Goal: Task Accomplishment & Management: Complete application form

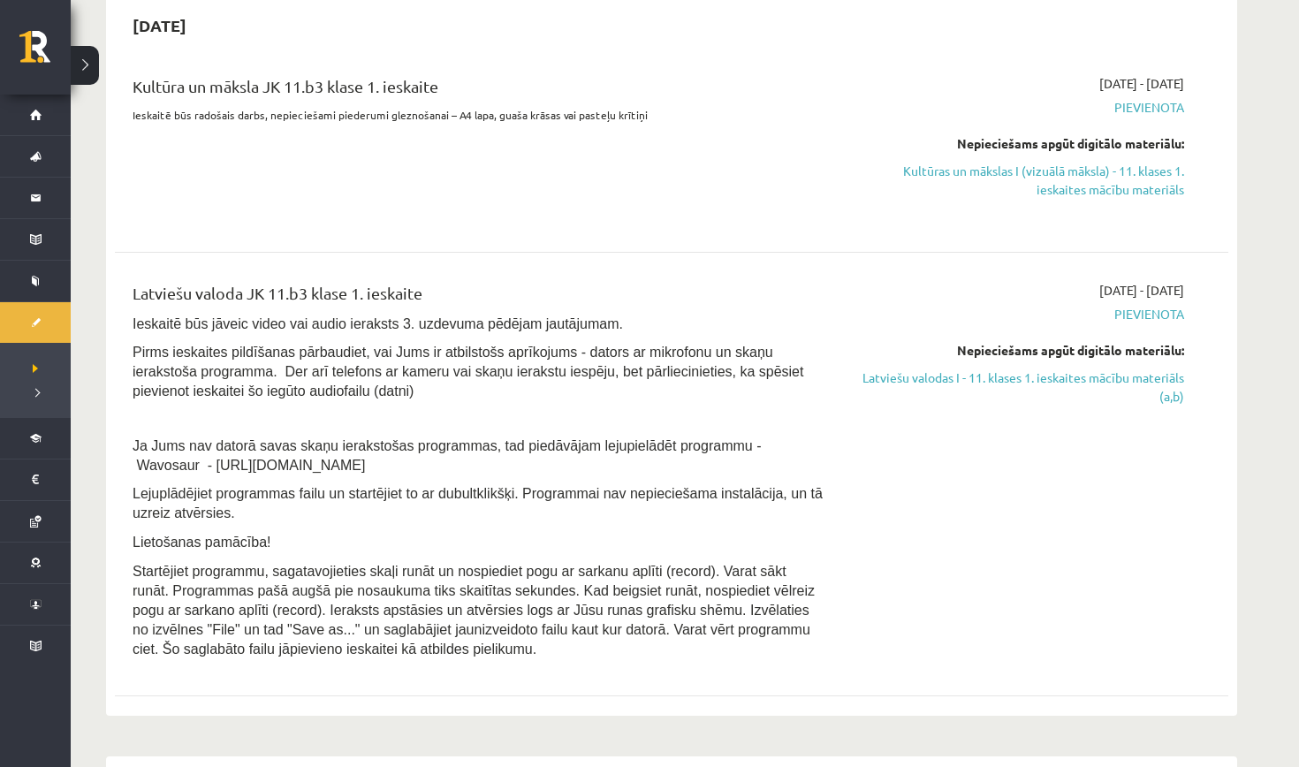
scroll to position [397, 0]
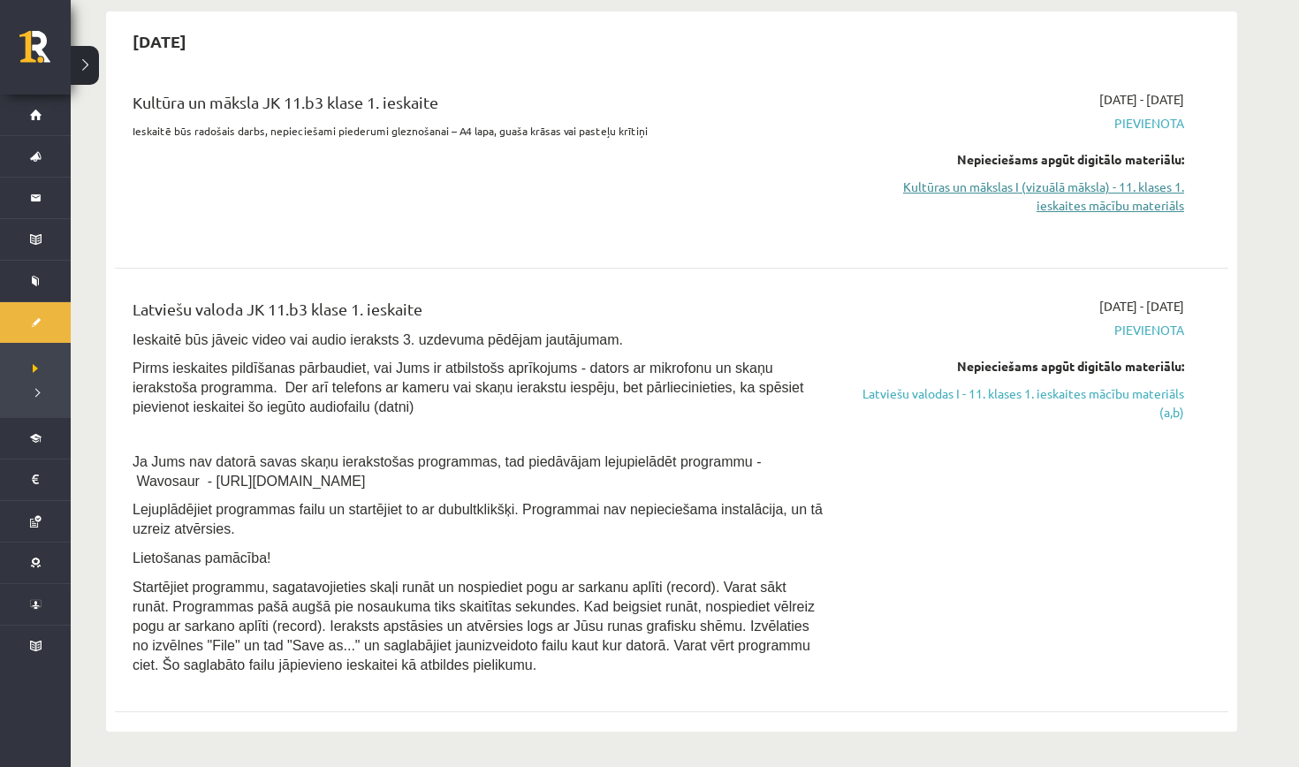
click at [1073, 189] on link "Kultūras un mākslas I (vizuālā māksla) - 11. klases 1. ieskaites mācību materiā…" at bounding box center [1017, 196] width 333 height 37
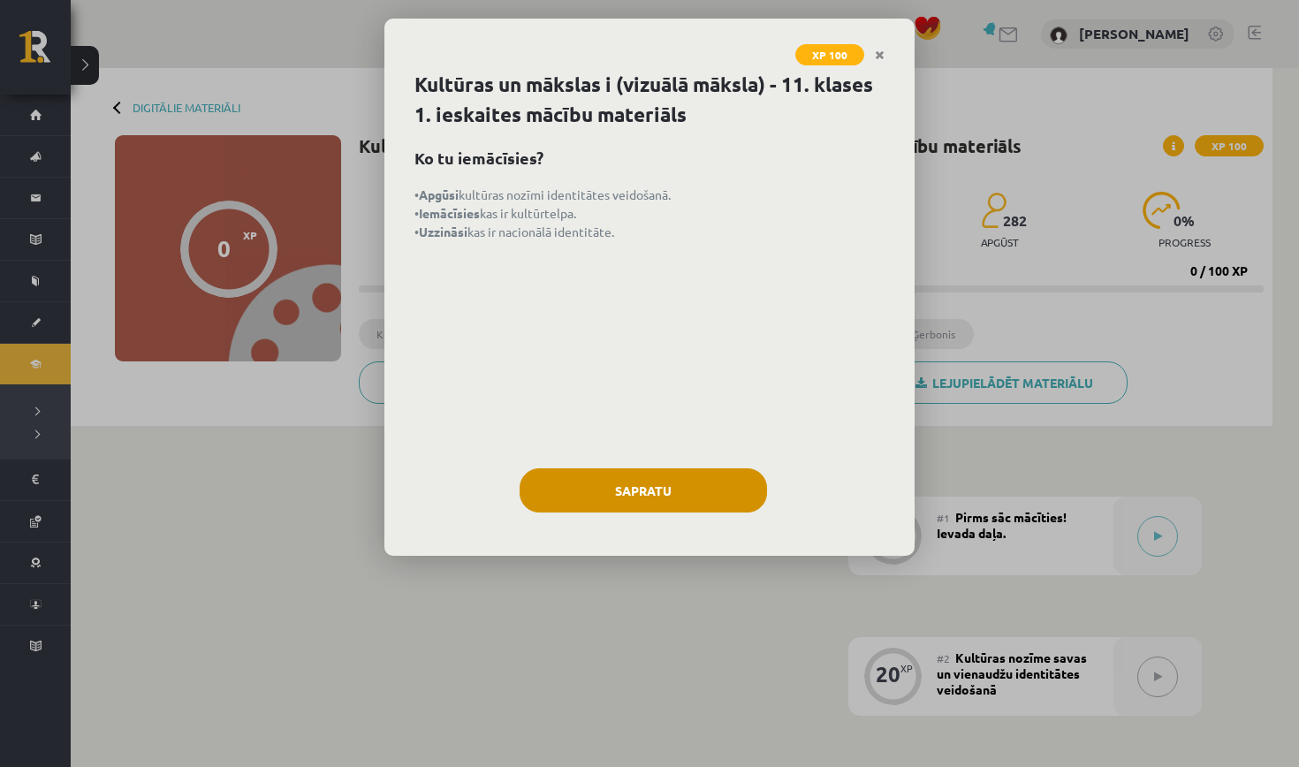
click at [696, 504] on button "Sapratu" at bounding box center [642, 490] width 247 height 44
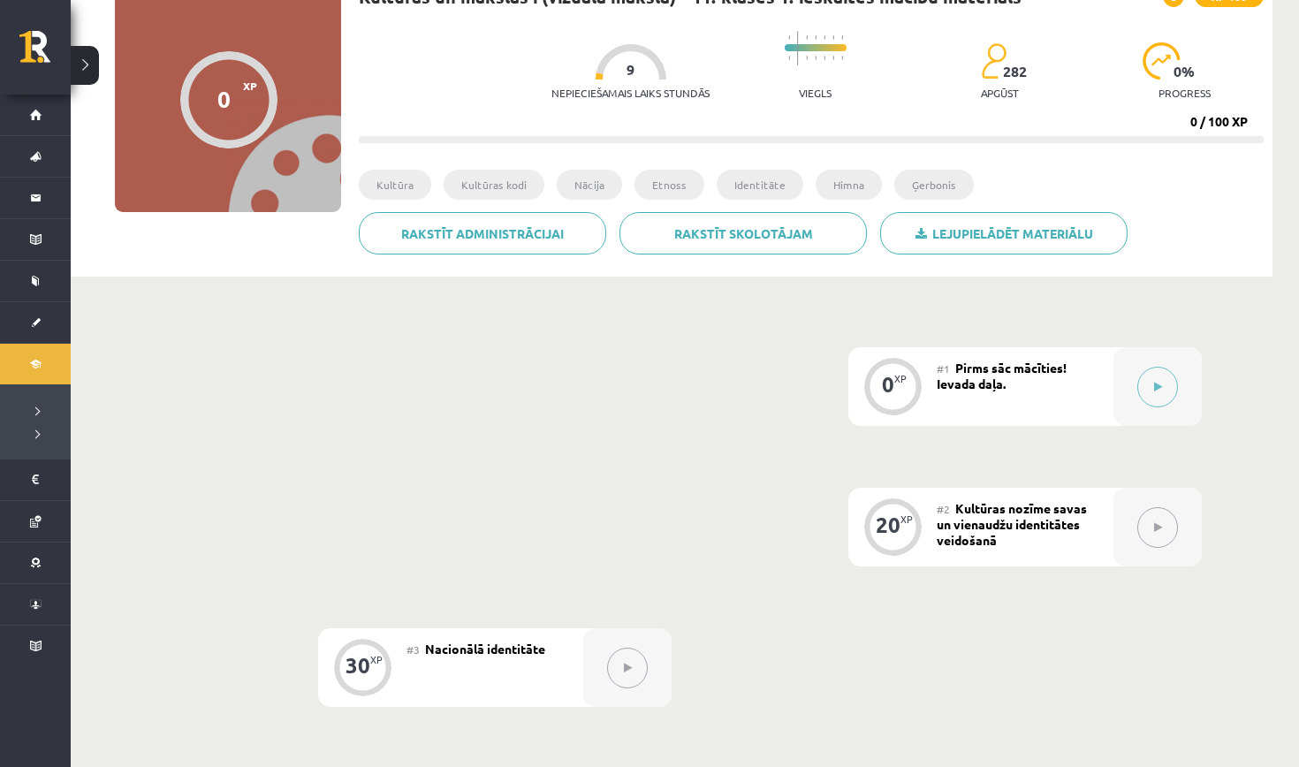
scroll to position [171, 0]
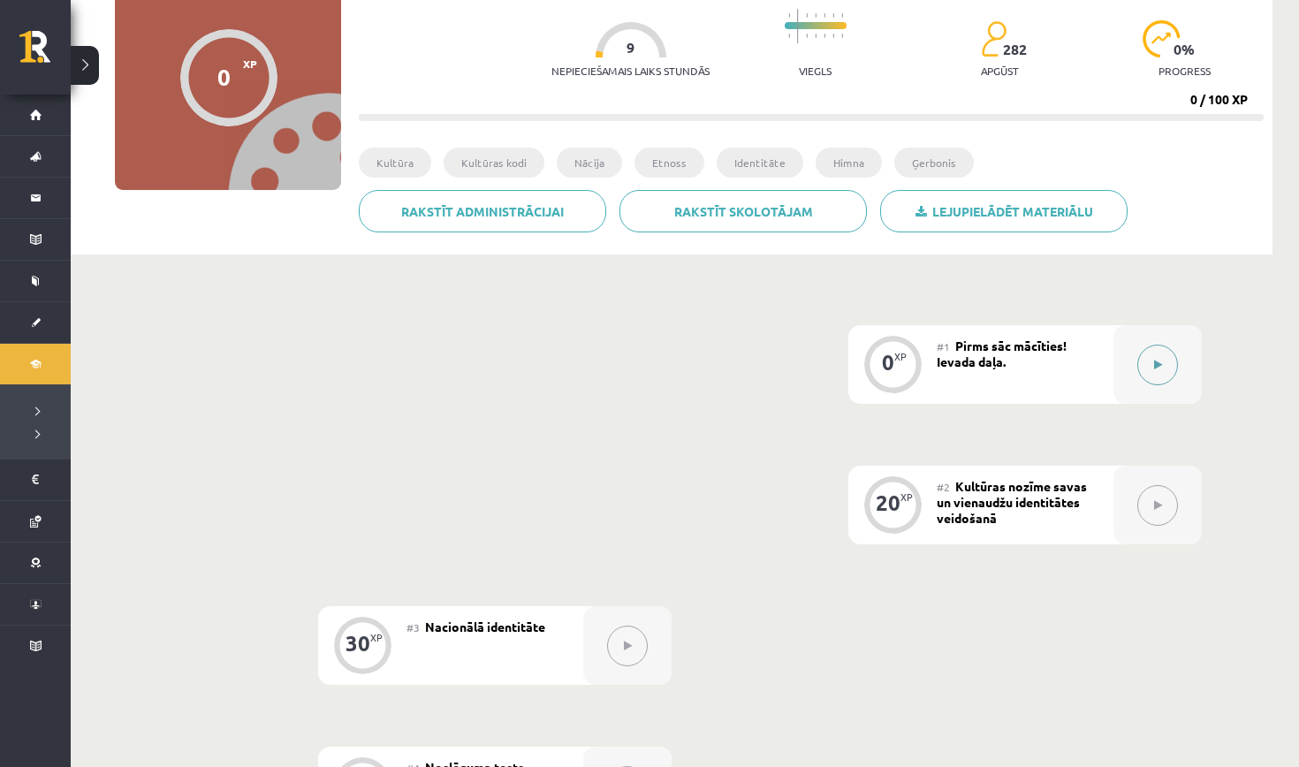
click at [1147, 369] on button at bounding box center [1157, 365] width 41 height 41
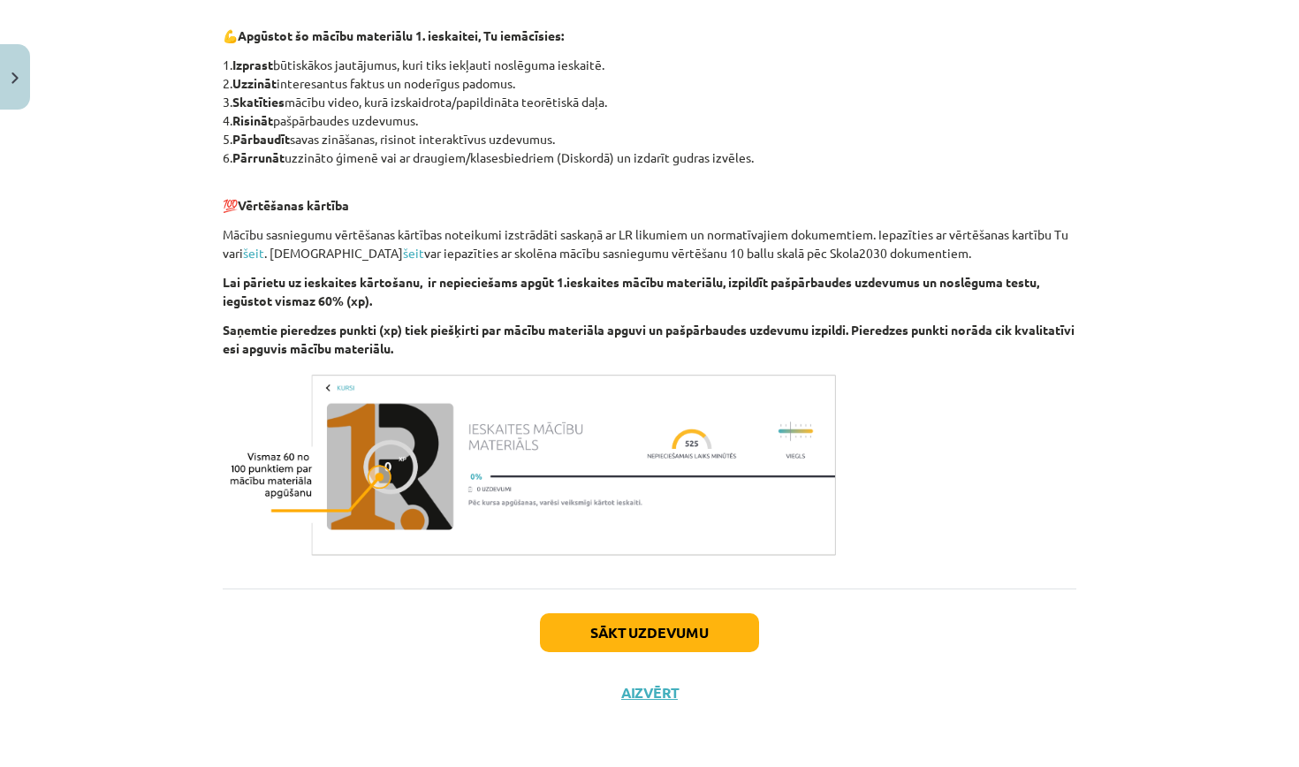
scroll to position [848, 0]
click at [629, 617] on button "Sākt uzdevumu" at bounding box center [649, 632] width 219 height 39
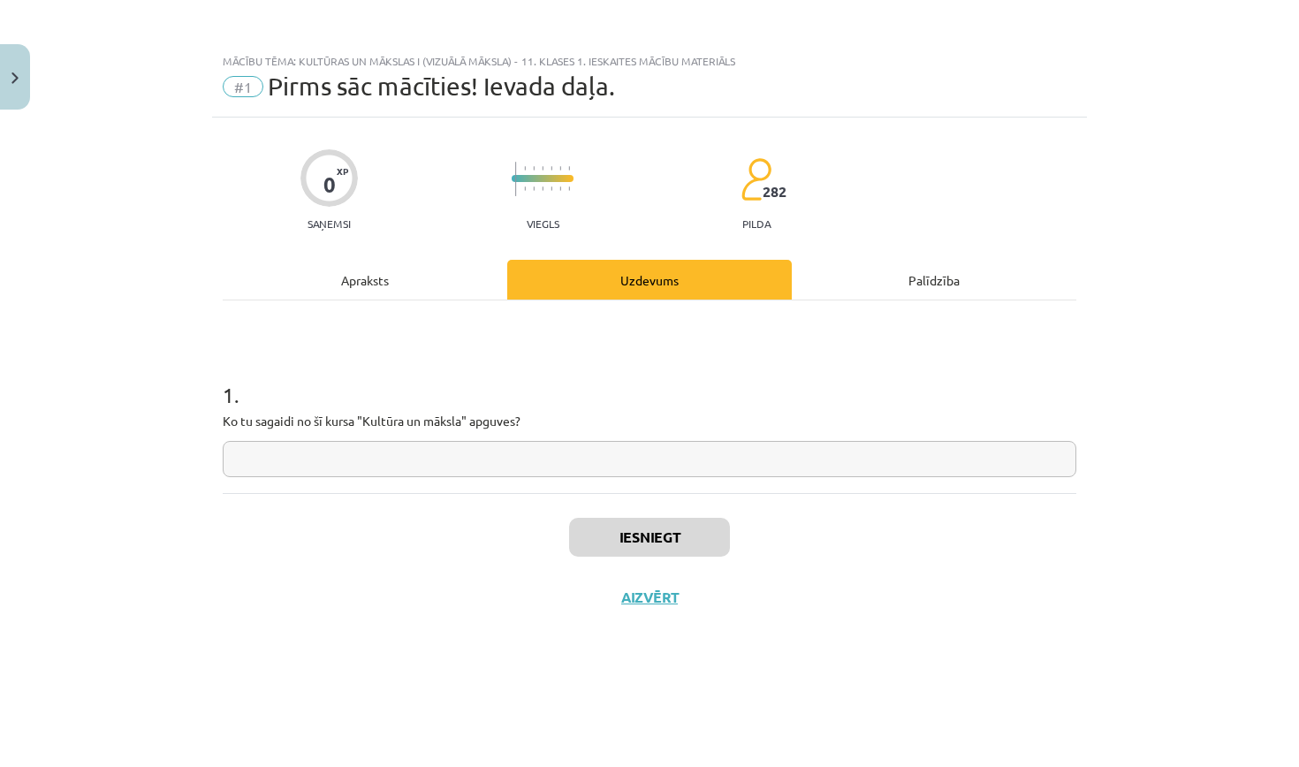
scroll to position [0, 0]
click at [639, 472] on input "text" at bounding box center [649, 459] width 853 height 36
type input "******"
click at [608, 525] on button "Iesniegt" at bounding box center [649, 537] width 161 height 39
click at [519, 584] on div "Iesniegt Aizvērt" at bounding box center [649, 555] width 853 height 124
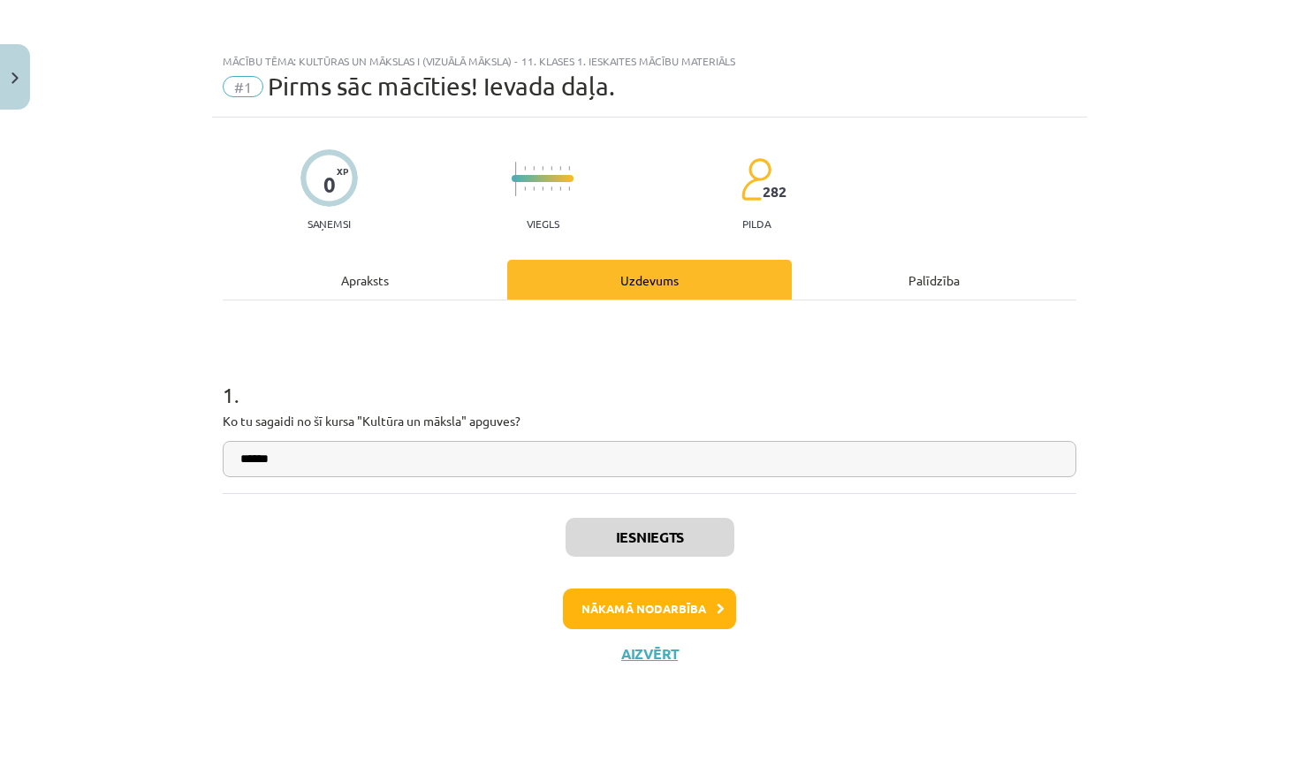
click at [639, 610] on button "Nākamā nodarbība" at bounding box center [649, 608] width 173 height 41
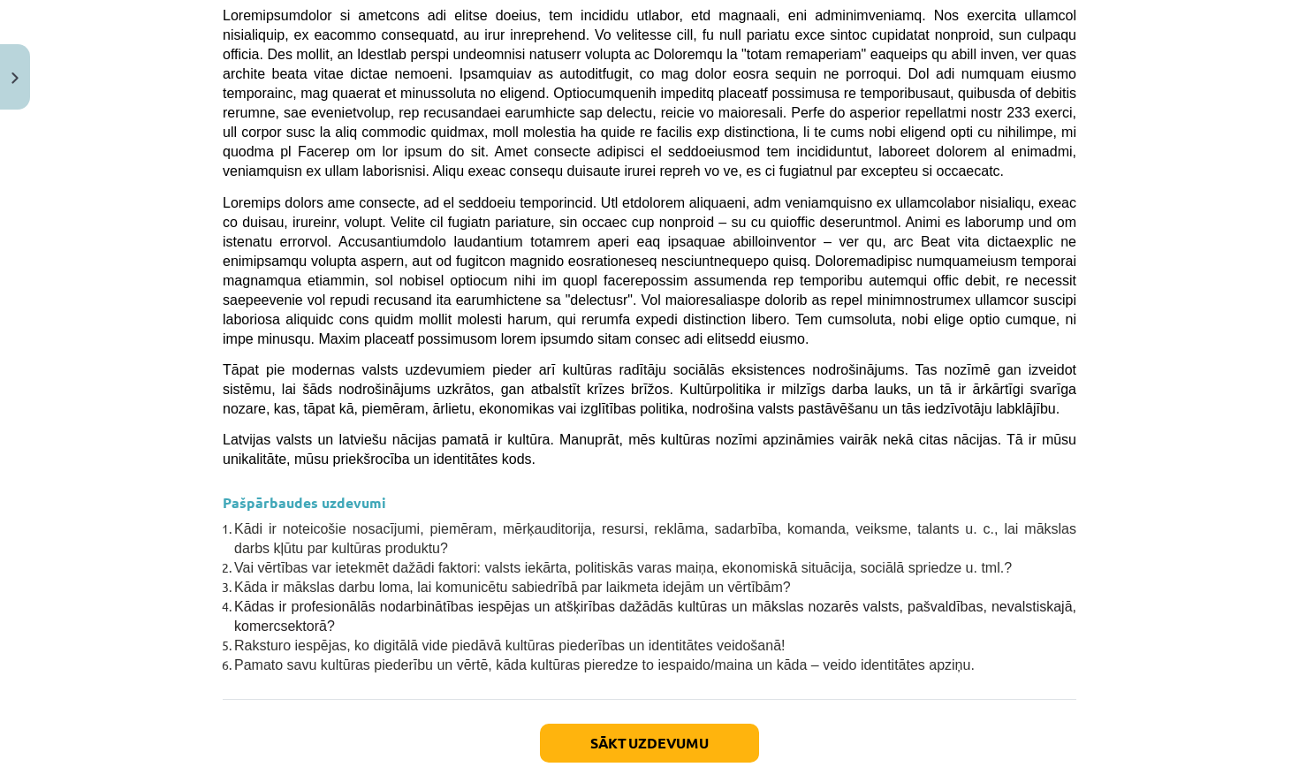
click at [639, 723] on button "Sākt uzdevumu" at bounding box center [649, 742] width 219 height 39
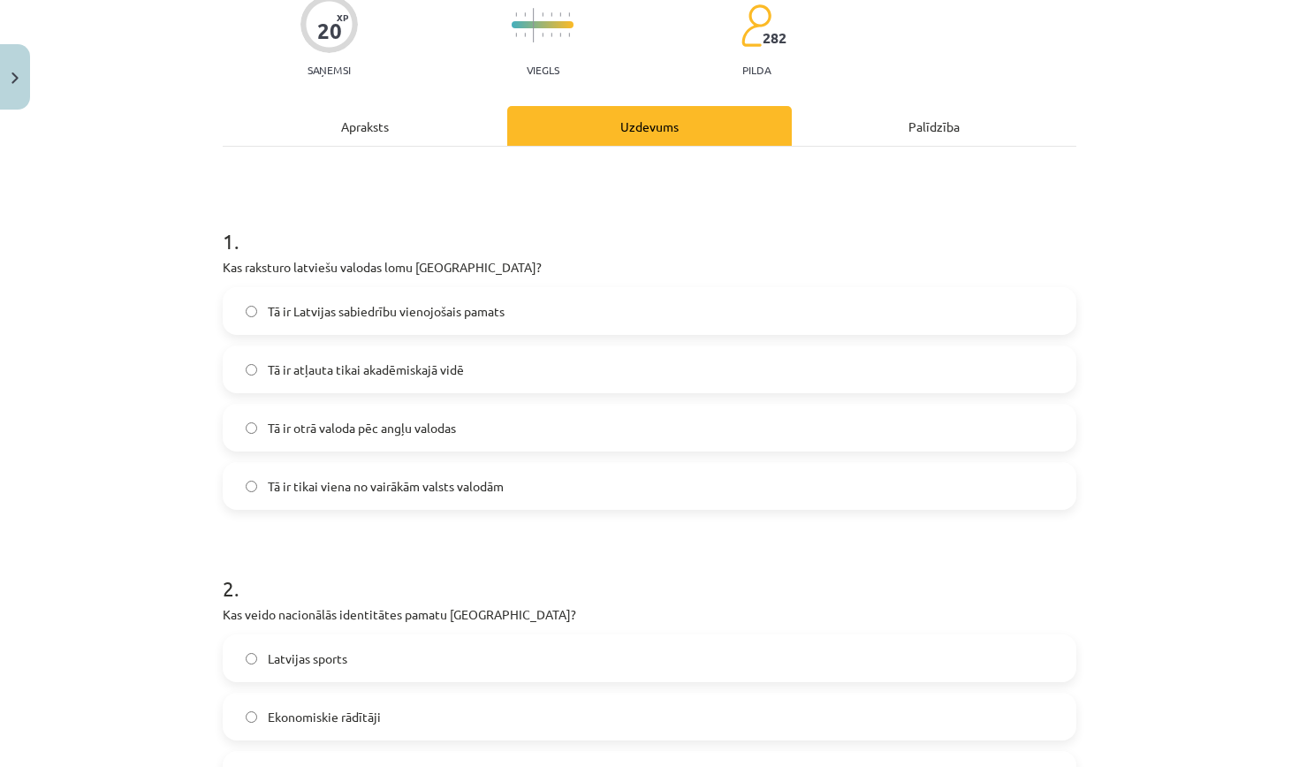
scroll to position [153, 0]
click at [511, 330] on label "Tā ir Latvijas sabiedrību vienojošais pamats" at bounding box center [649, 312] width 850 height 44
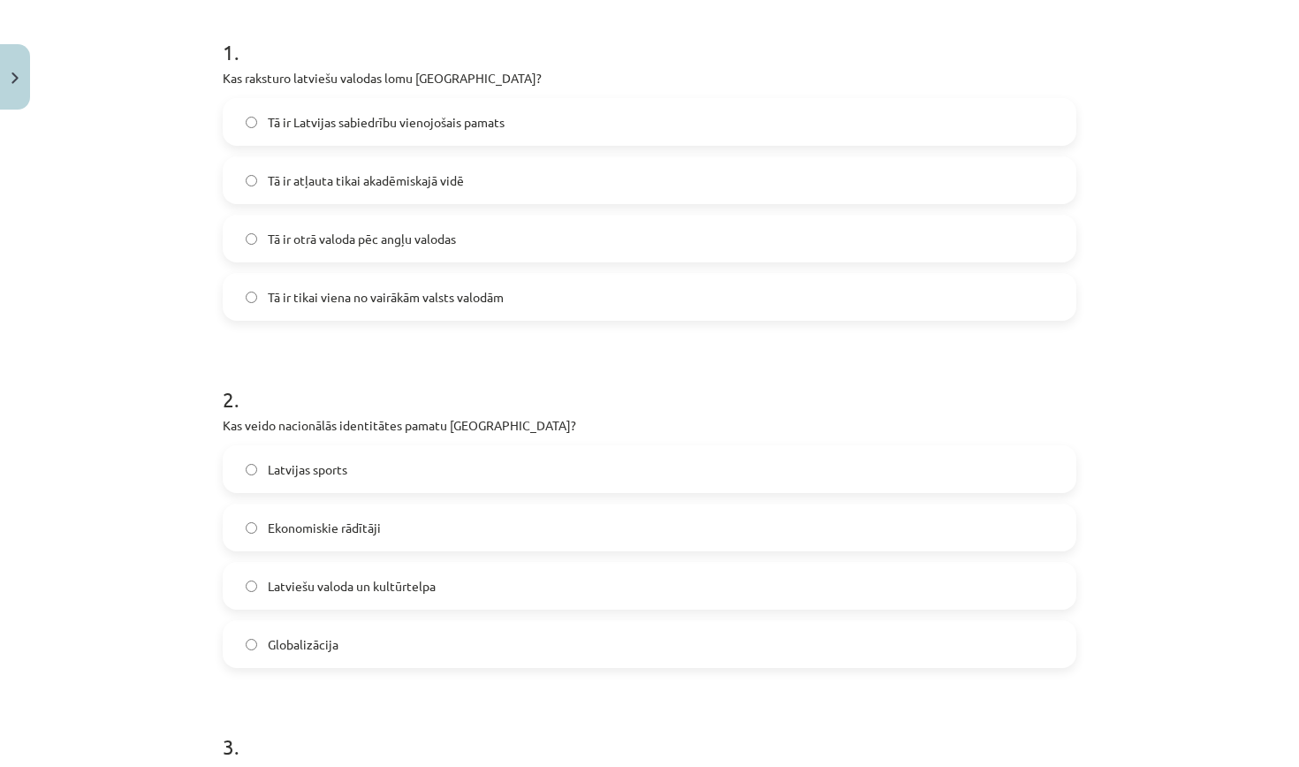
scroll to position [345, 0]
click at [424, 579] on span "Latviešu valoda un kultūrtelpa" at bounding box center [352, 584] width 168 height 19
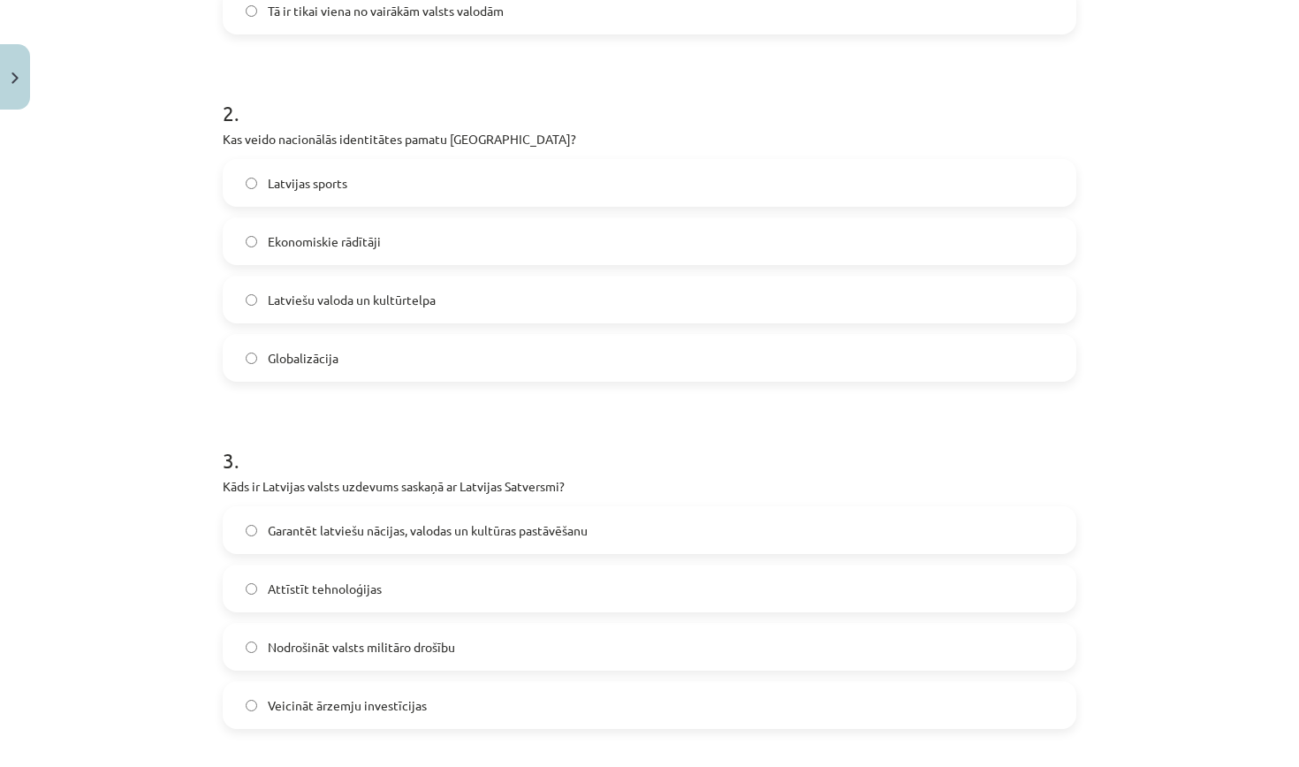
scroll to position [839, 0]
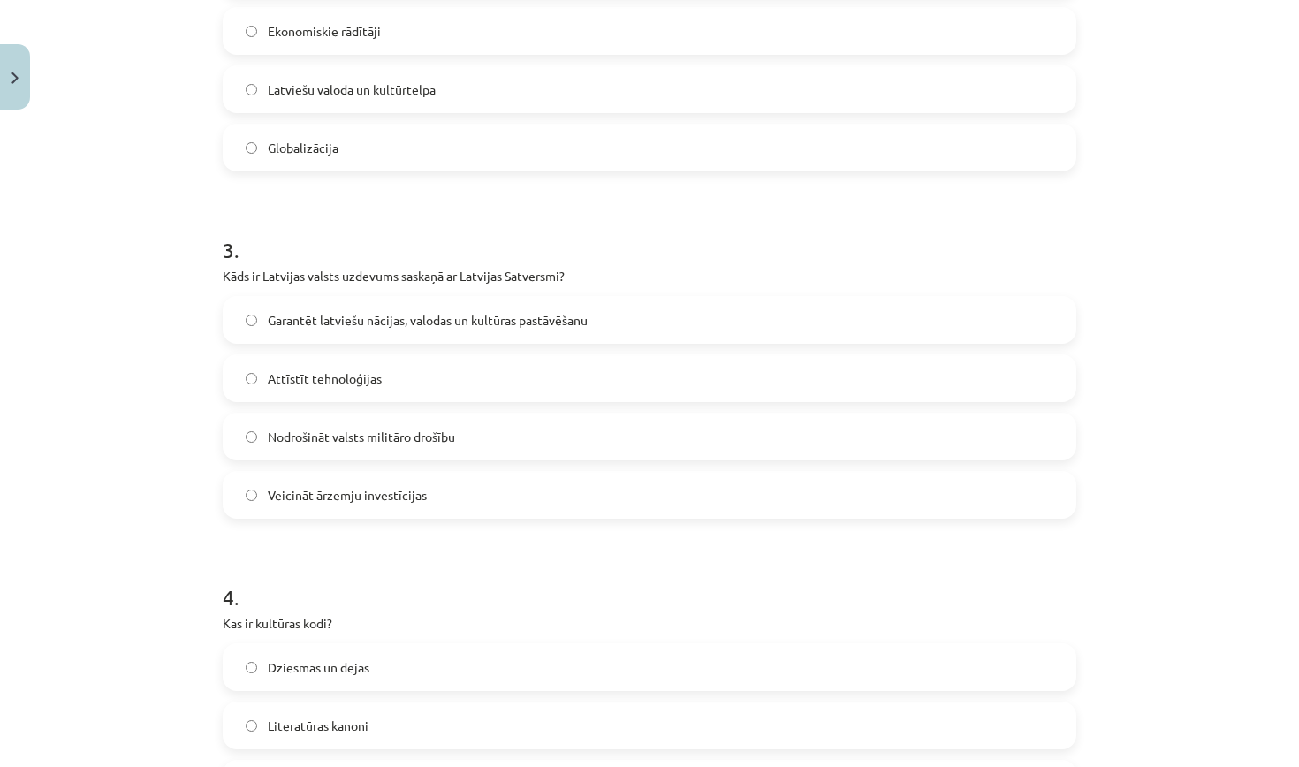
click at [499, 328] on span "Garantēt latviešu nācijas, valodas un kultūras pastāvēšanu" at bounding box center [428, 320] width 320 height 19
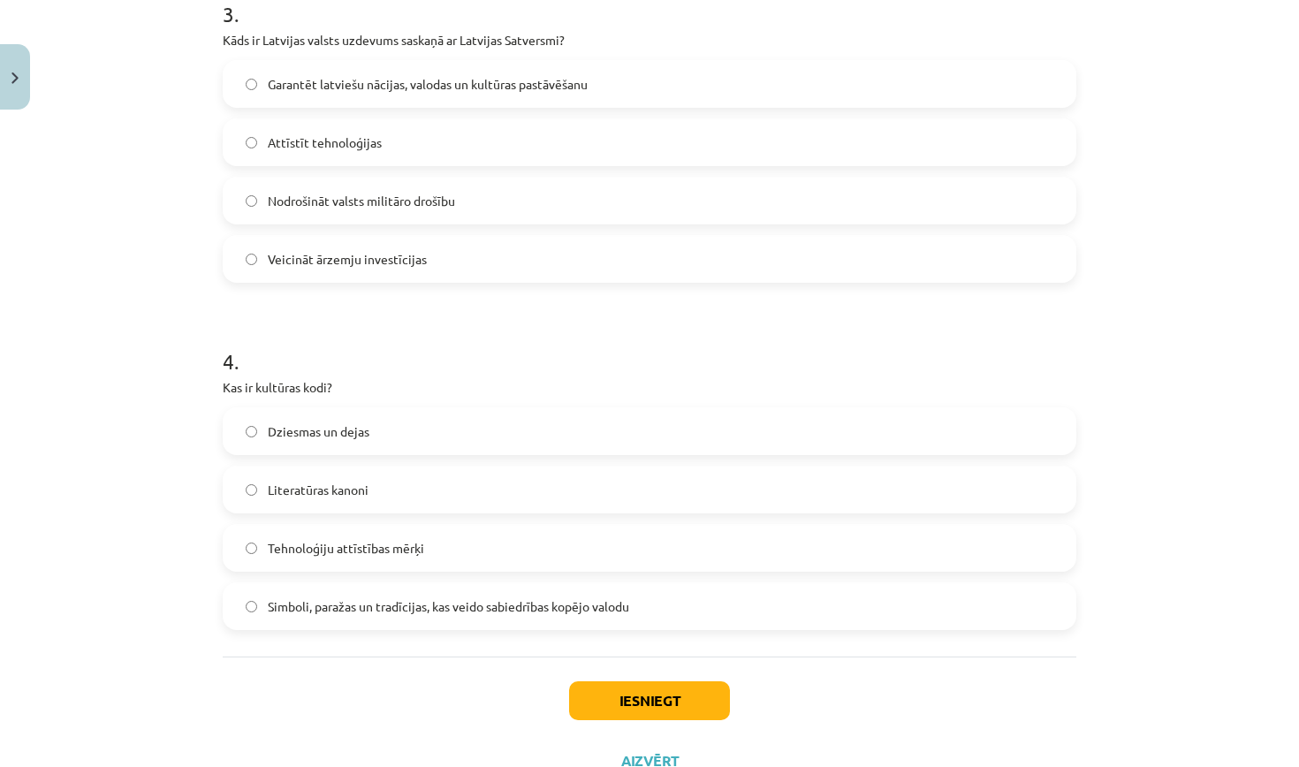
scroll to position [1076, 0]
click at [272, 608] on span "Simboli, paražas un tradīcijas, kas veido sabiedrības kopējo valodu" at bounding box center [448, 605] width 361 height 19
click at [678, 702] on button "Iesniegt" at bounding box center [649, 699] width 161 height 39
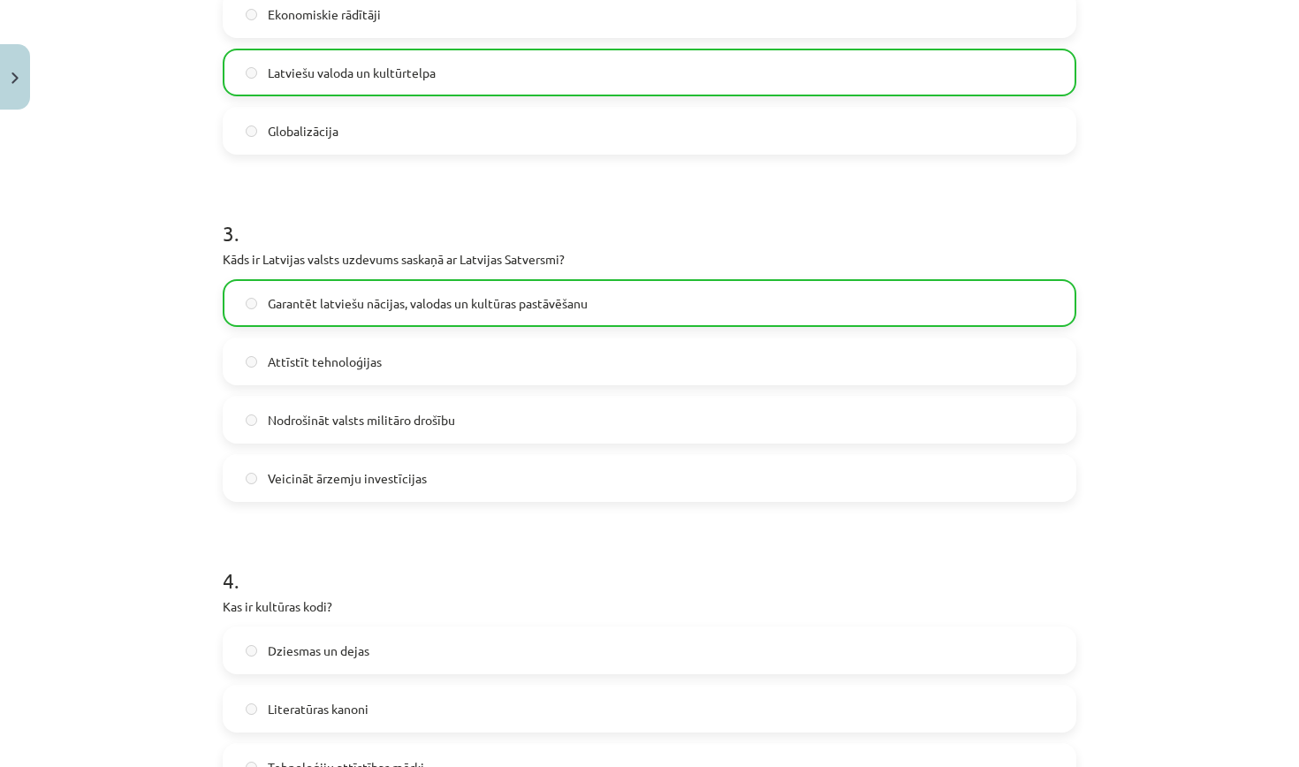
scroll to position [1155, 0]
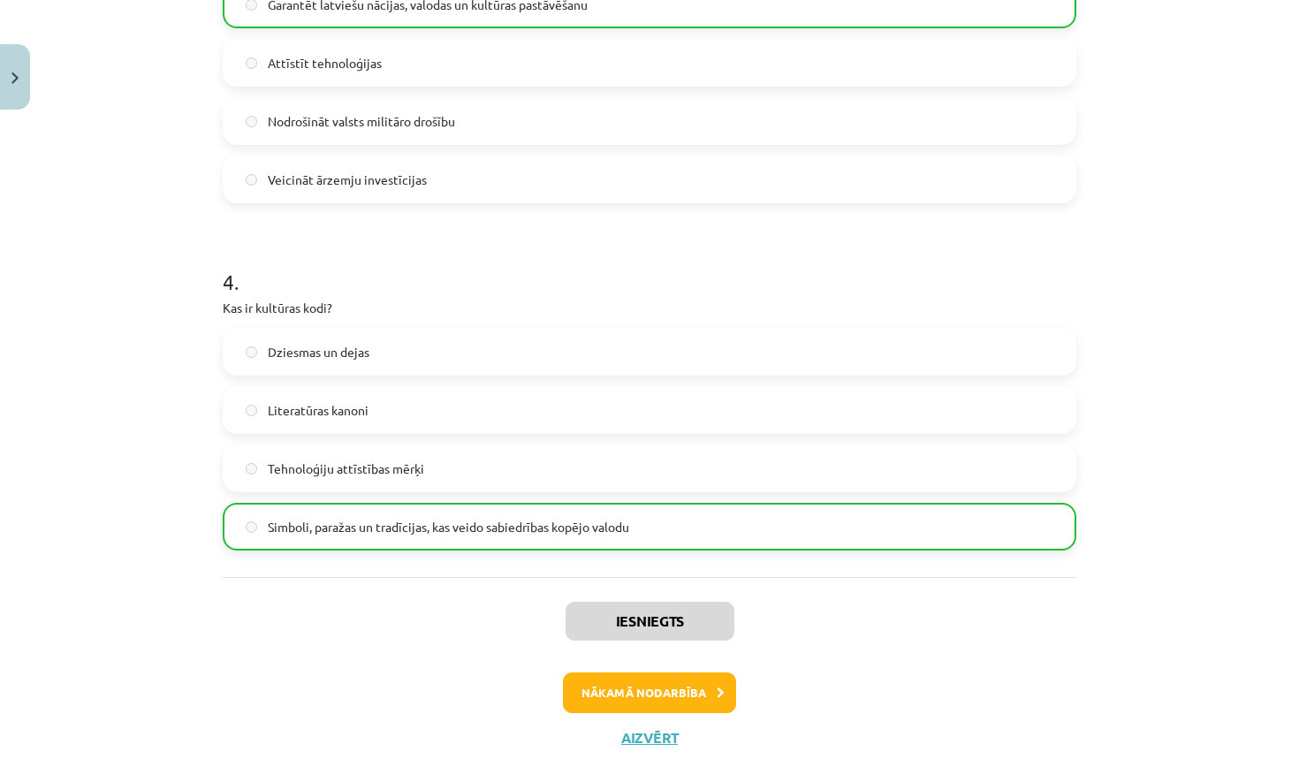
click at [663, 697] on button "Nākamā nodarbība" at bounding box center [649, 692] width 173 height 41
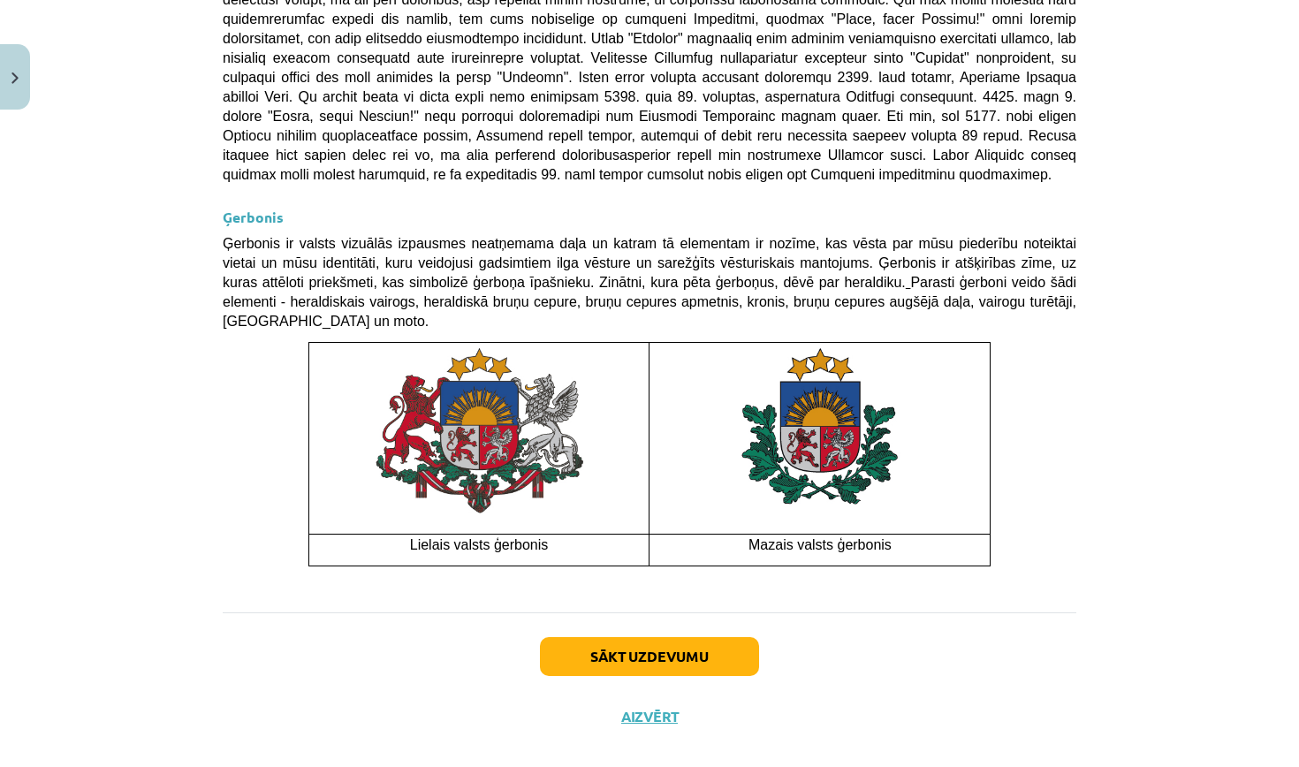
click at [678, 637] on button "Sākt uzdevumu" at bounding box center [649, 656] width 219 height 39
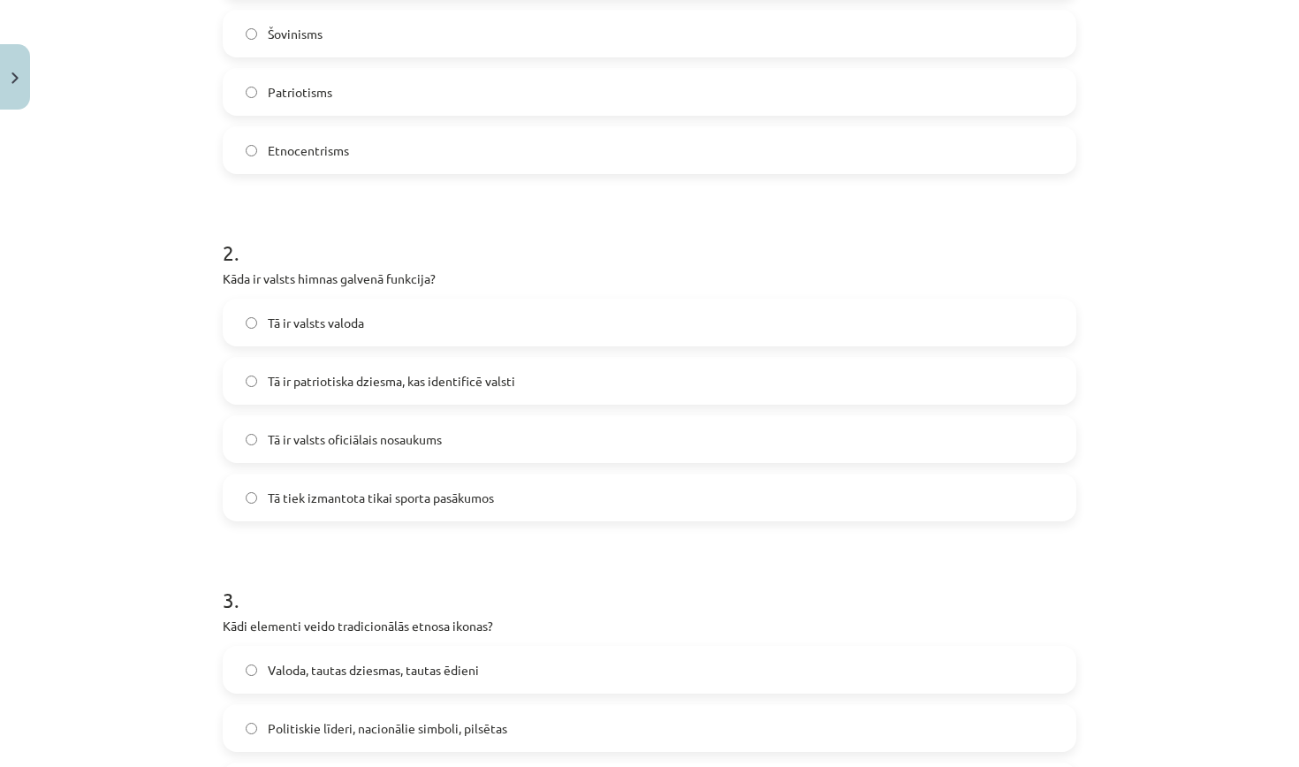
scroll to position [44, 0]
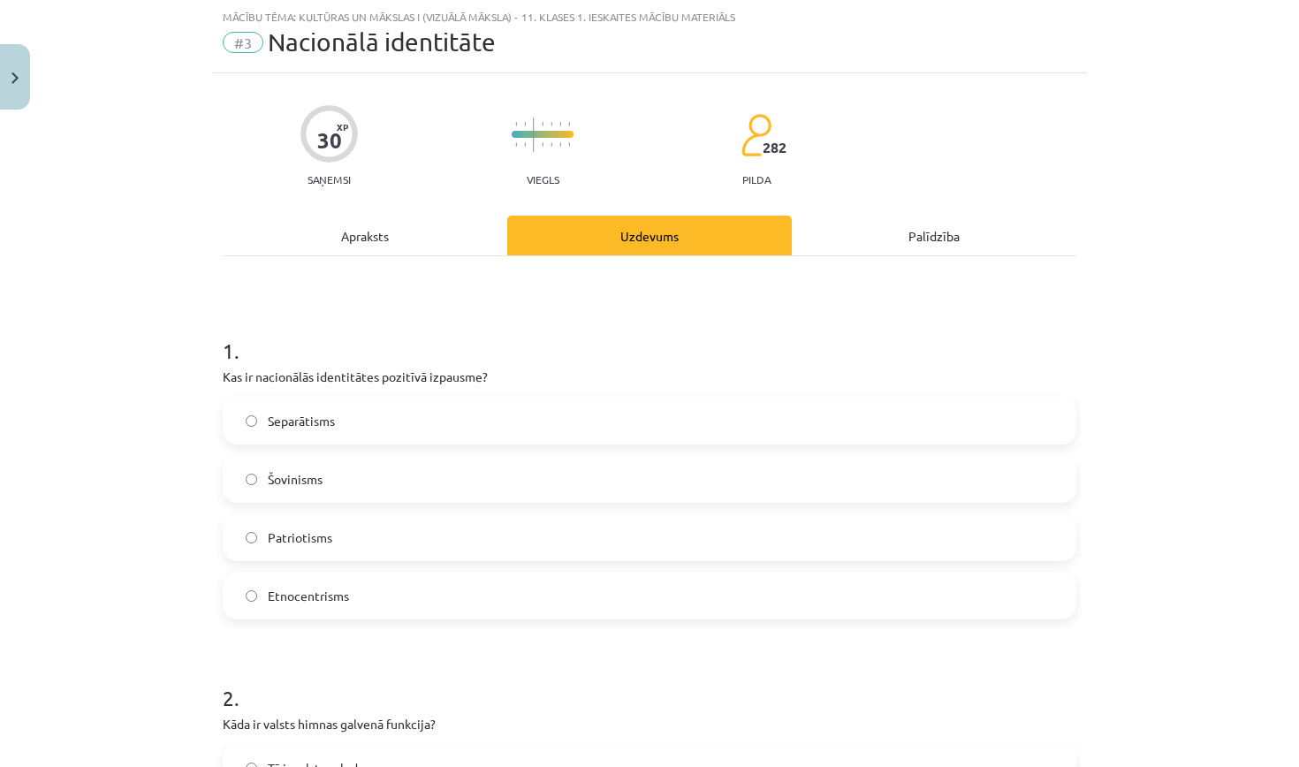
click at [372, 235] on div "Apraksts" at bounding box center [365, 236] width 284 height 40
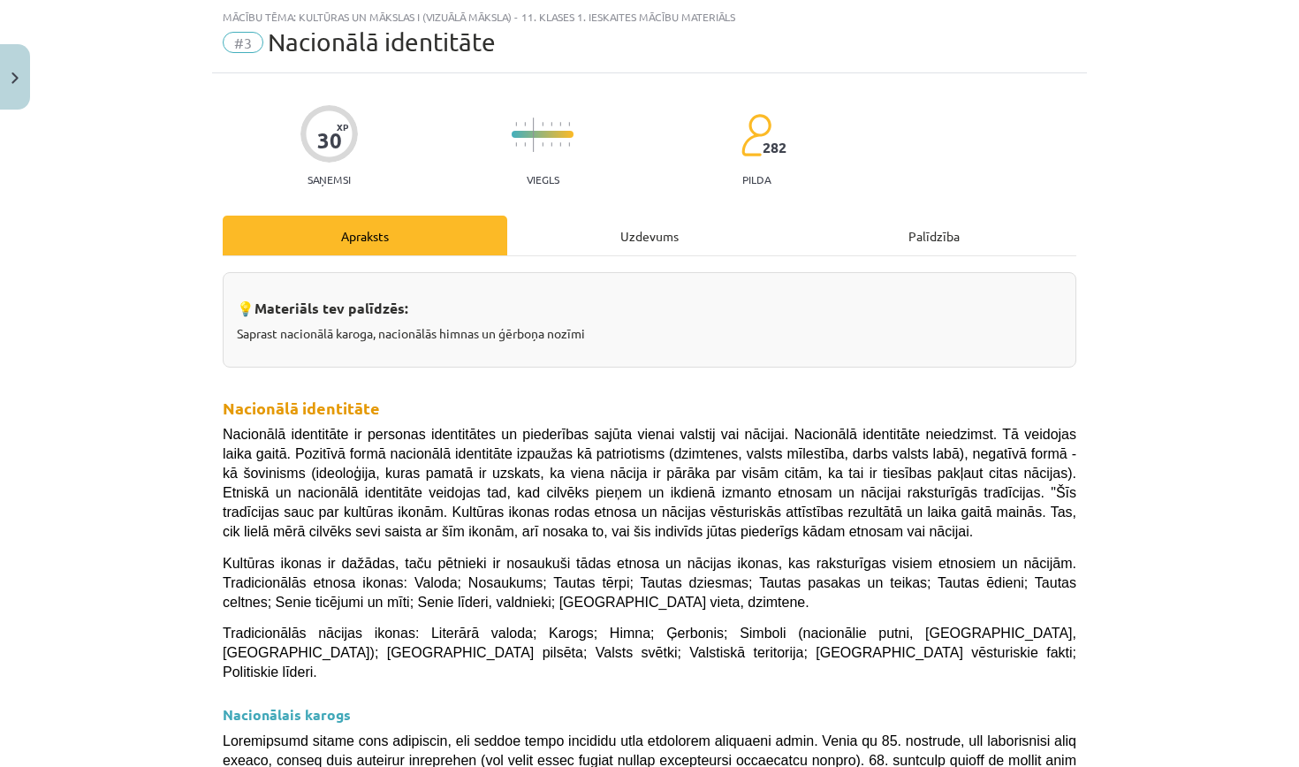
click at [665, 246] on div "Uzdevums" at bounding box center [649, 236] width 284 height 40
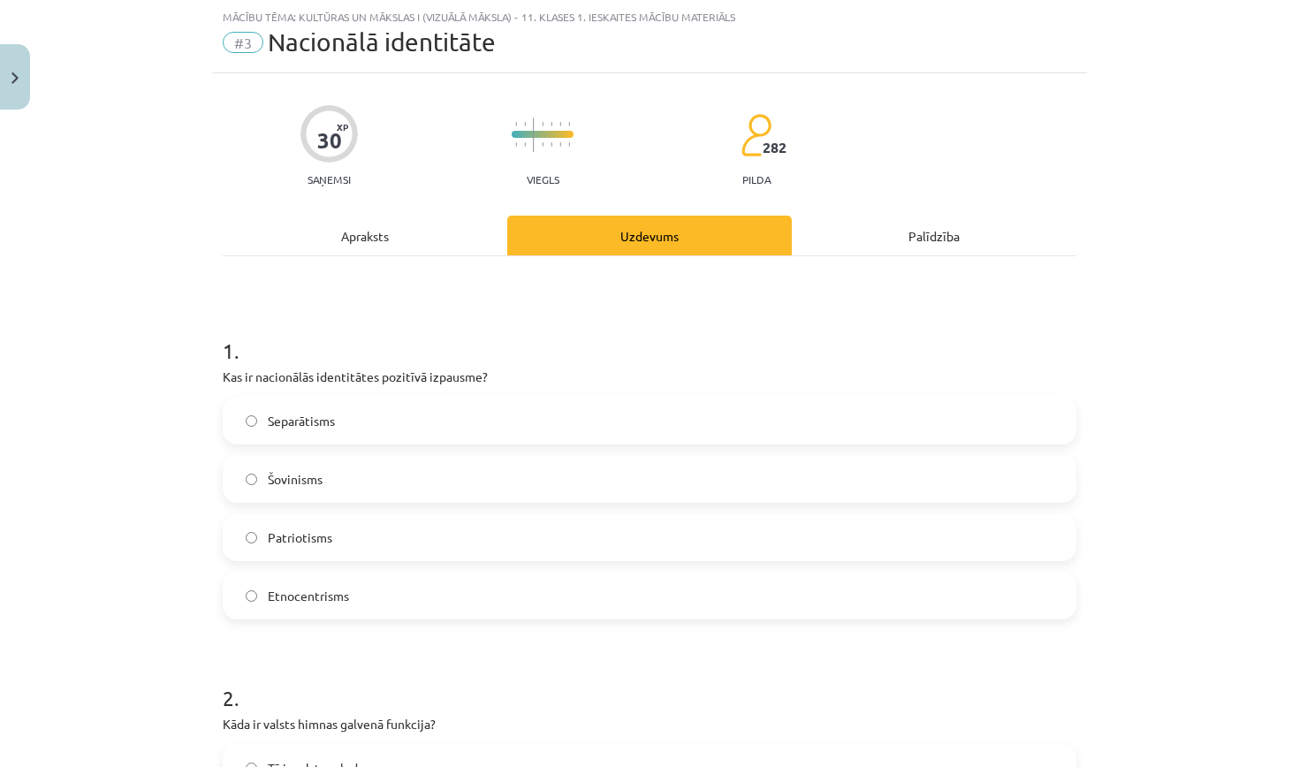
click at [319, 534] on span "Patriotisms" at bounding box center [300, 537] width 64 height 19
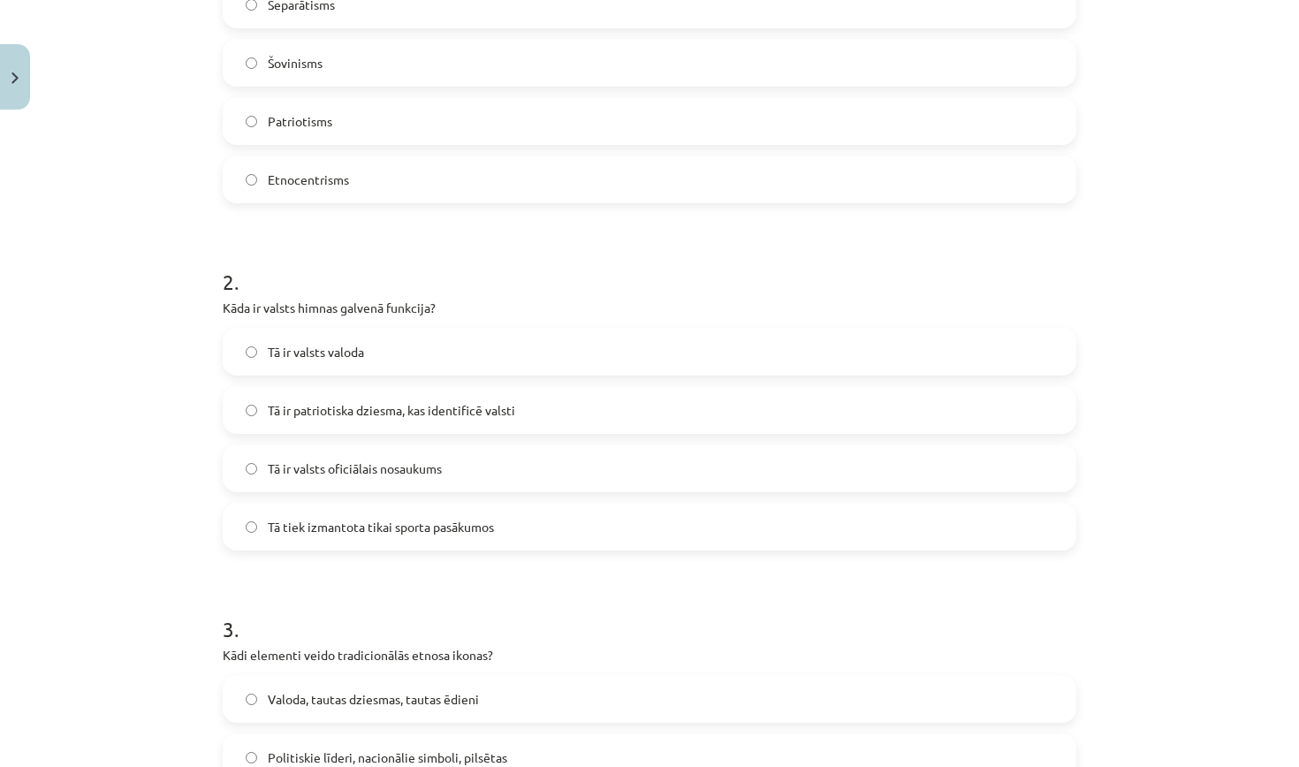
scroll to position [461, 0]
click at [397, 401] on span "Tā ir patriotiska dziesma, kas identificē valsti" at bounding box center [391, 409] width 247 height 19
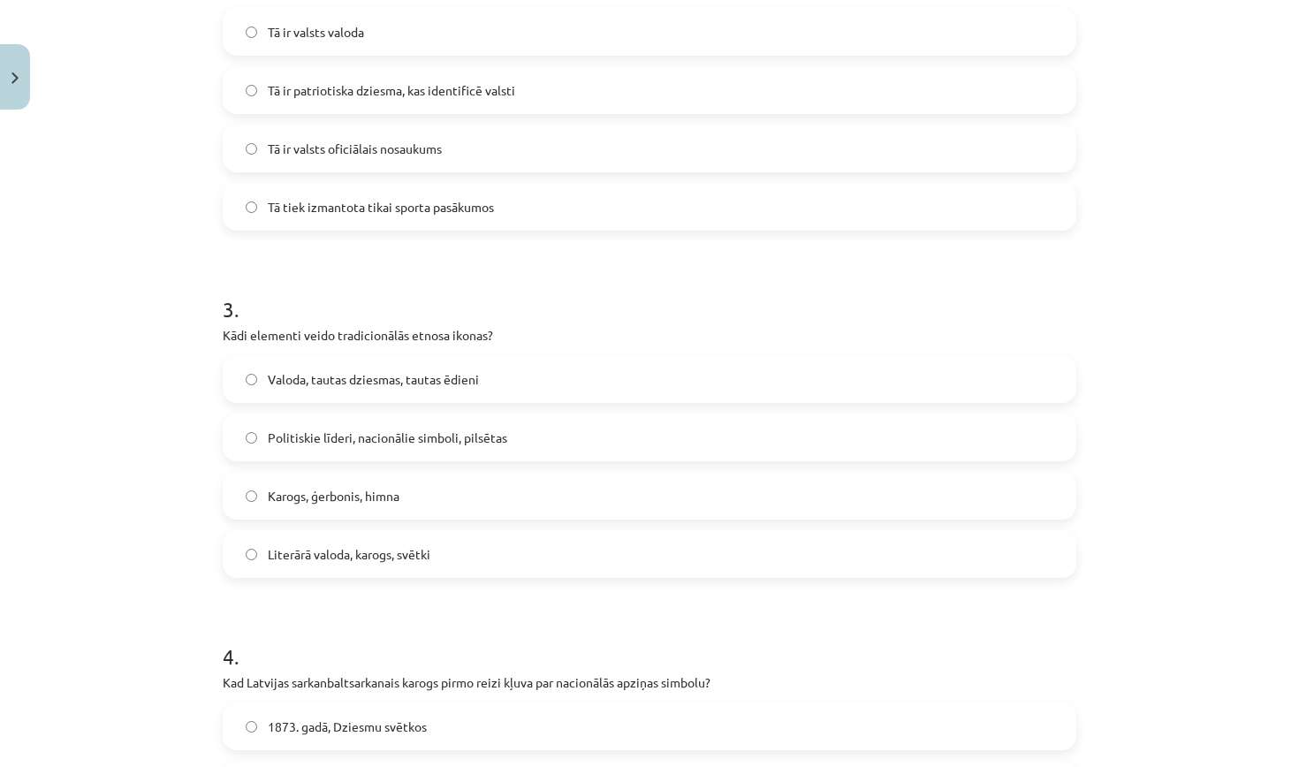
scroll to position [782, 0]
click at [421, 486] on label "Karogs, ģerbonis, himna" at bounding box center [649, 494] width 850 height 44
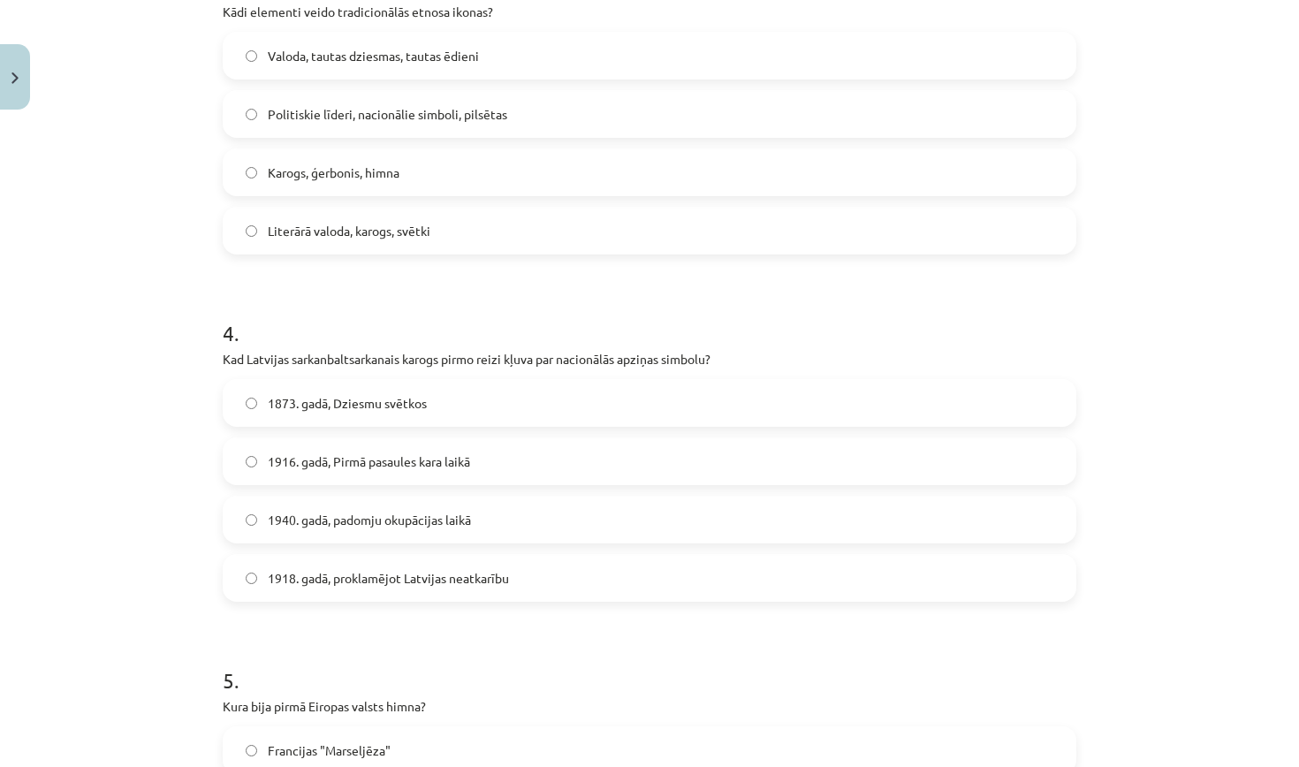
scroll to position [1104, 0]
click at [419, 458] on span "1916. gadā, Pirmā pasaules kara laikā" at bounding box center [369, 460] width 202 height 19
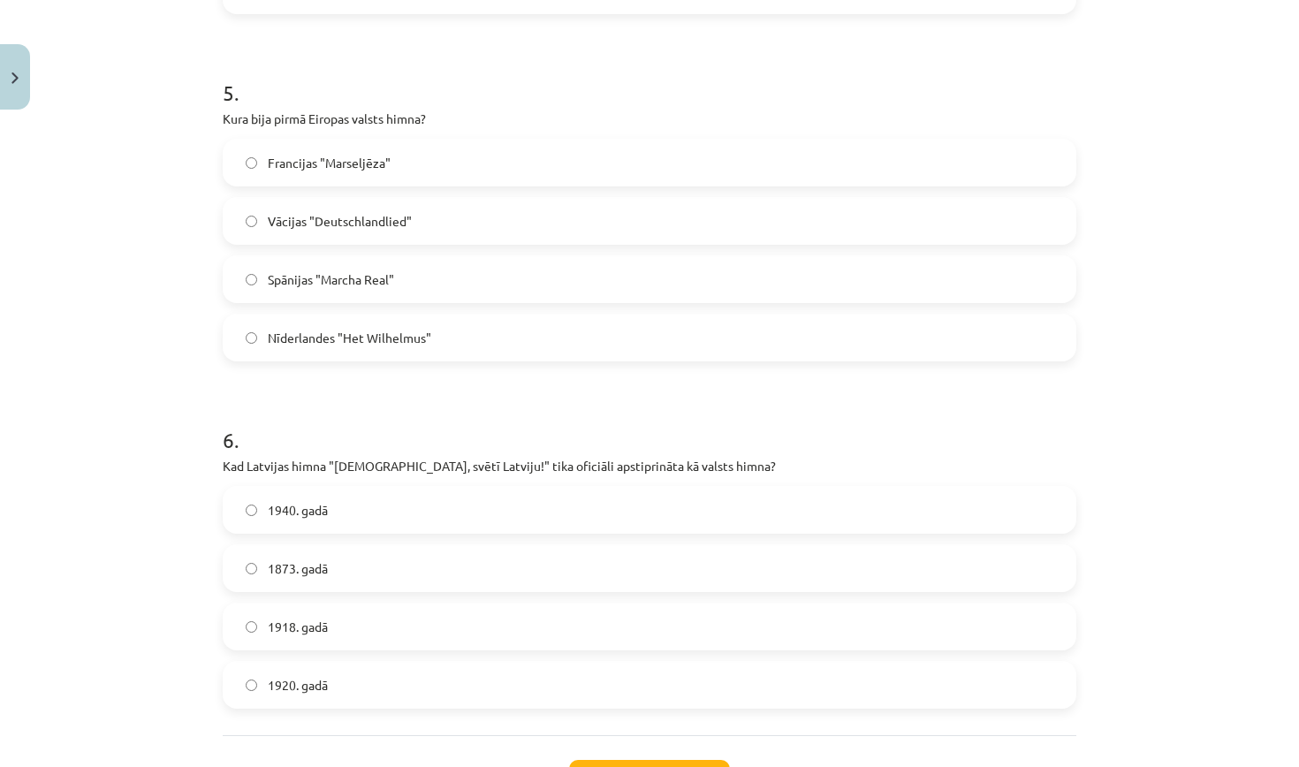
scroll to position [1676, 0]
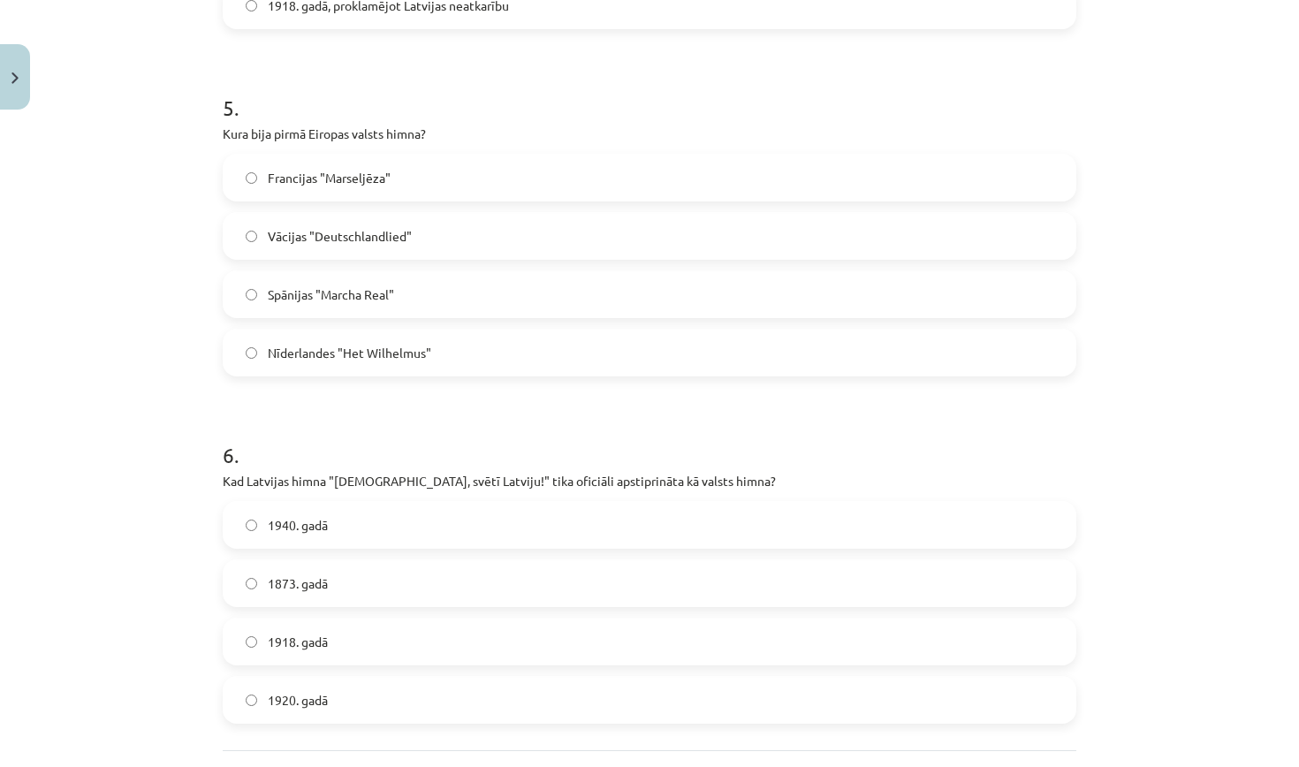
click at [493, 193] on label "Francijas "Marseljēza"" at bounding box center [649, 177] width 850 height 44
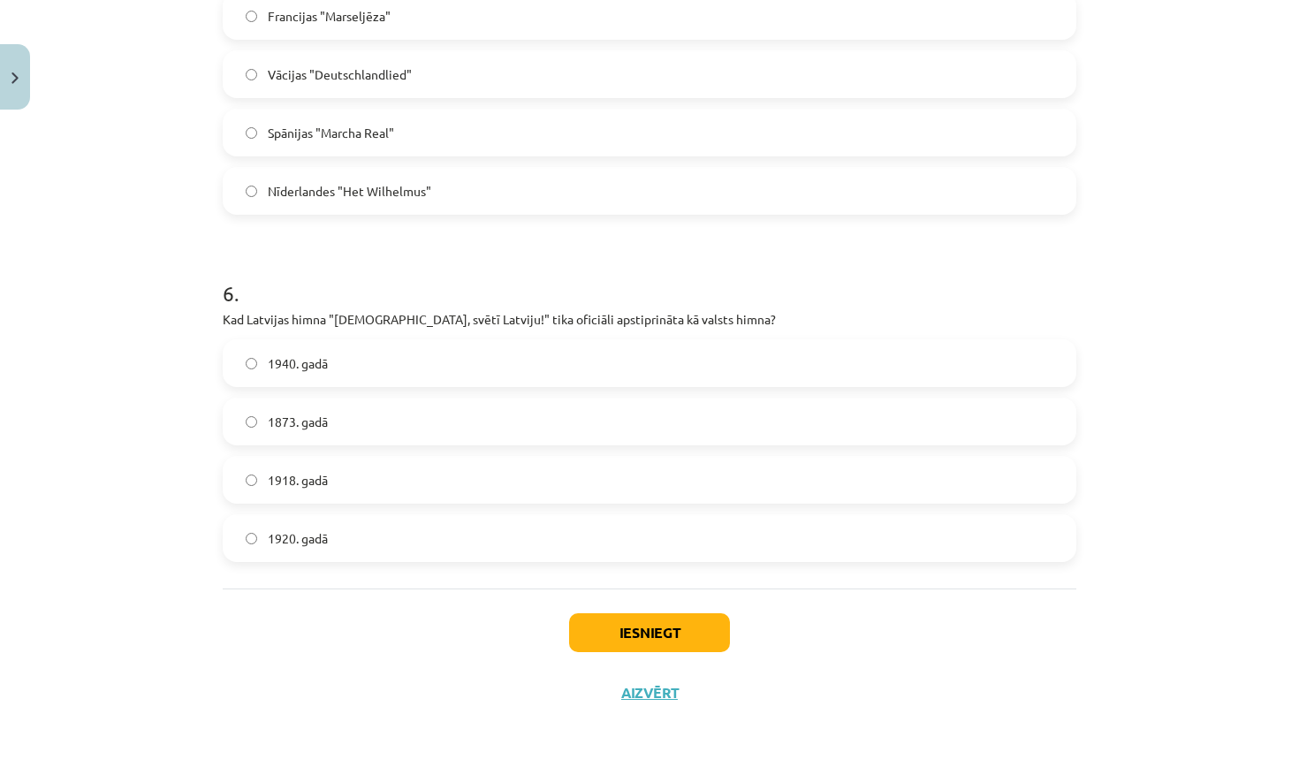
scroll to position [1840, 0]
click at [314, 543] on span "1920. gadā" at bounding box center [298, 538] width 60 height 19
click at [663, 627] on button "Iesniegt" at bounding box center [649, 632] width 161 height 39
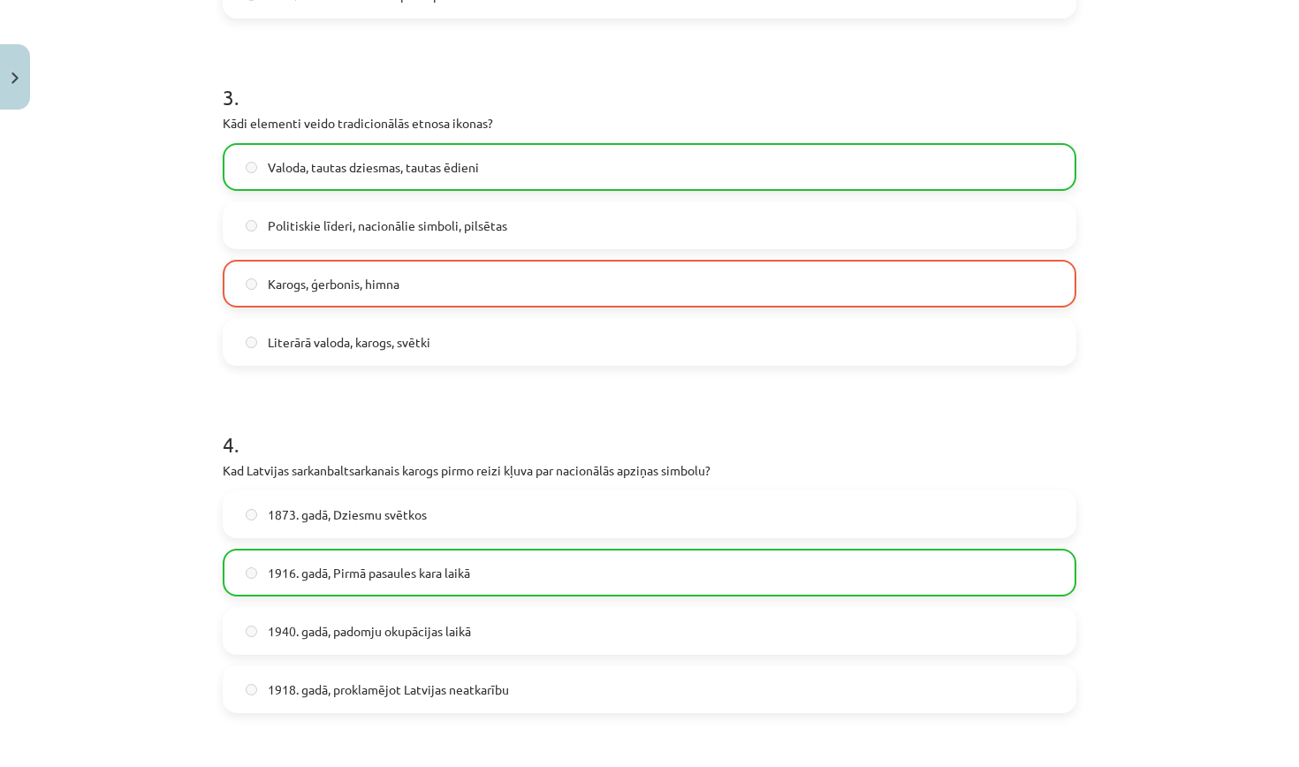
scroll to position [1878, 0]
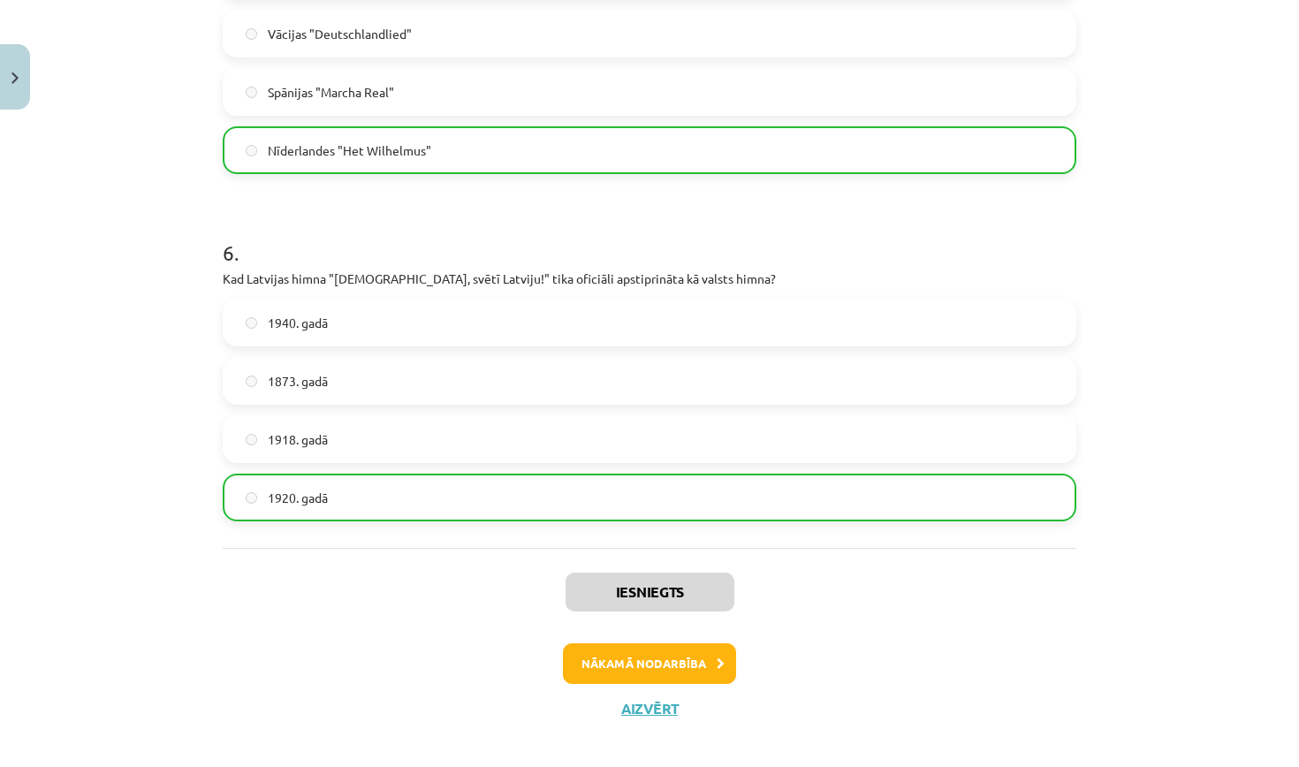
click at [632, 660] on button "Nākamā nodarbība" at bounding box center [649, 663] width 173 height 41
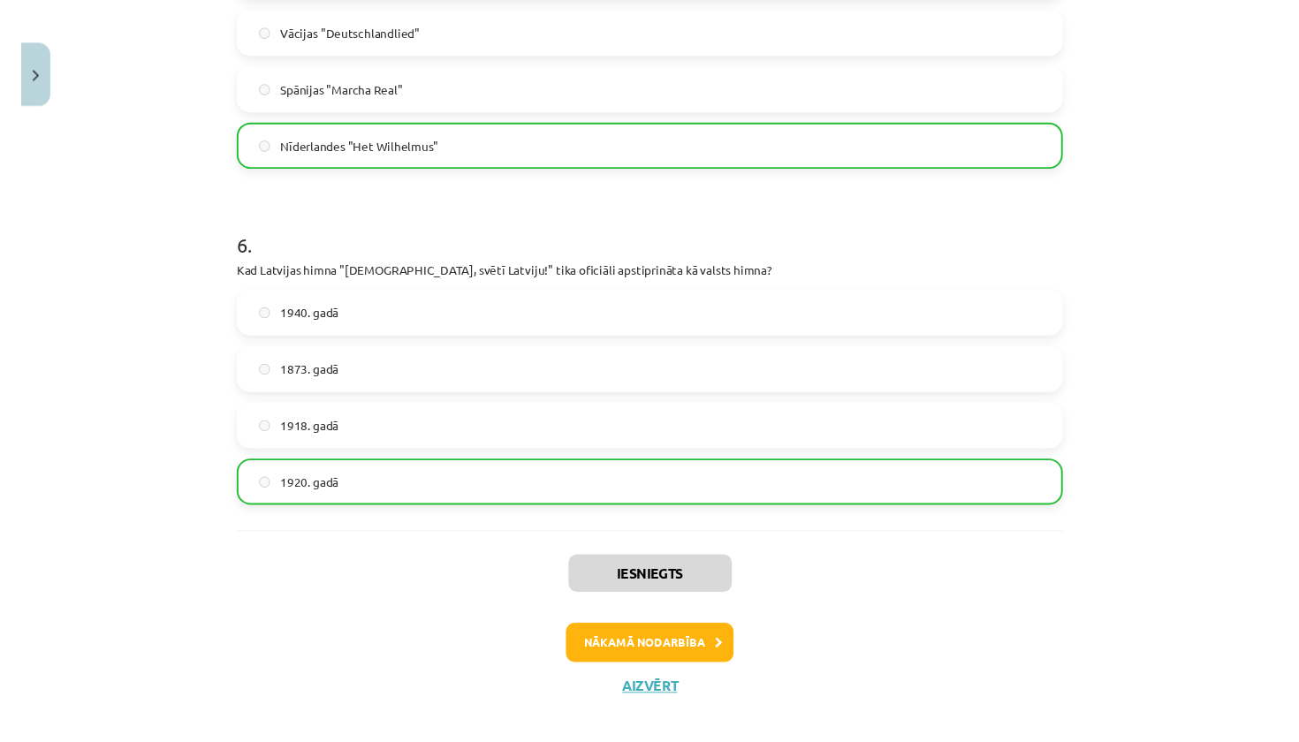
scroll to position [0, 0]
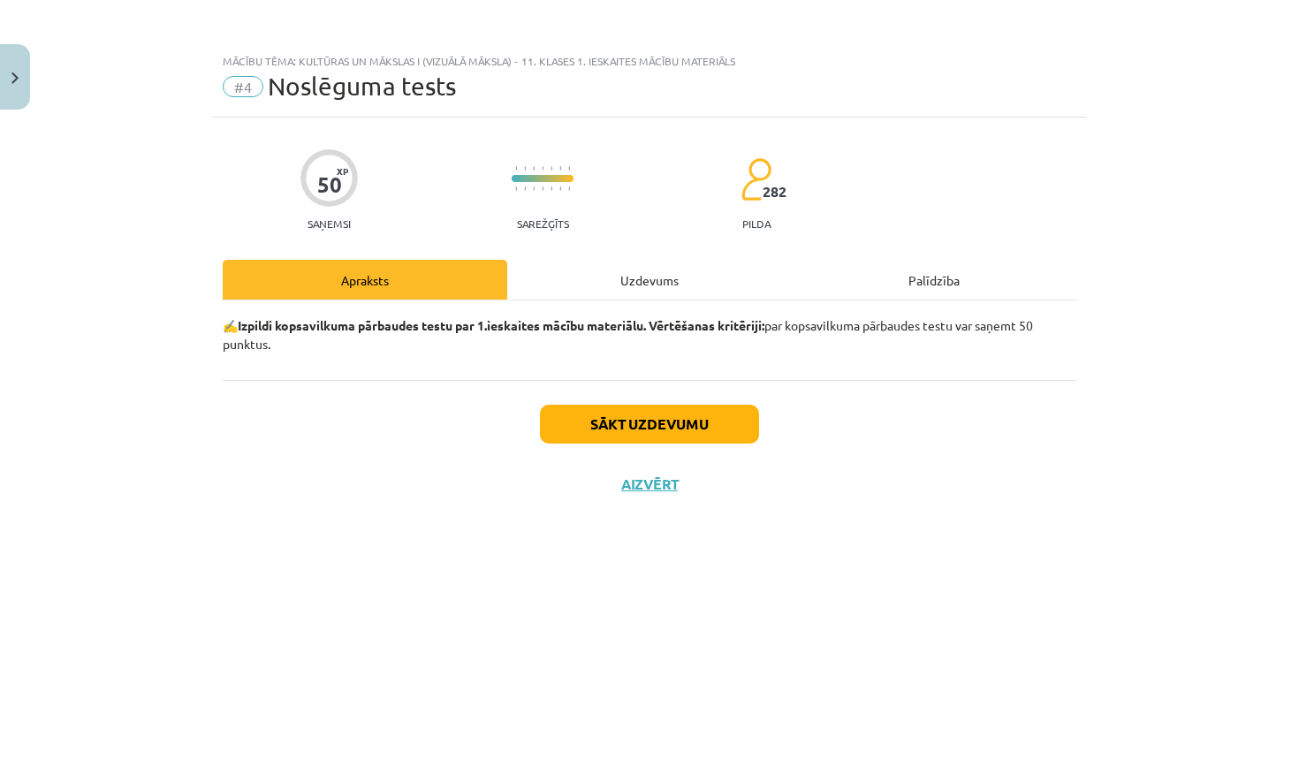
click at [634, 432] on button "Sākt uzdevumu" at bounding box center [649, 424] width 219 height 39
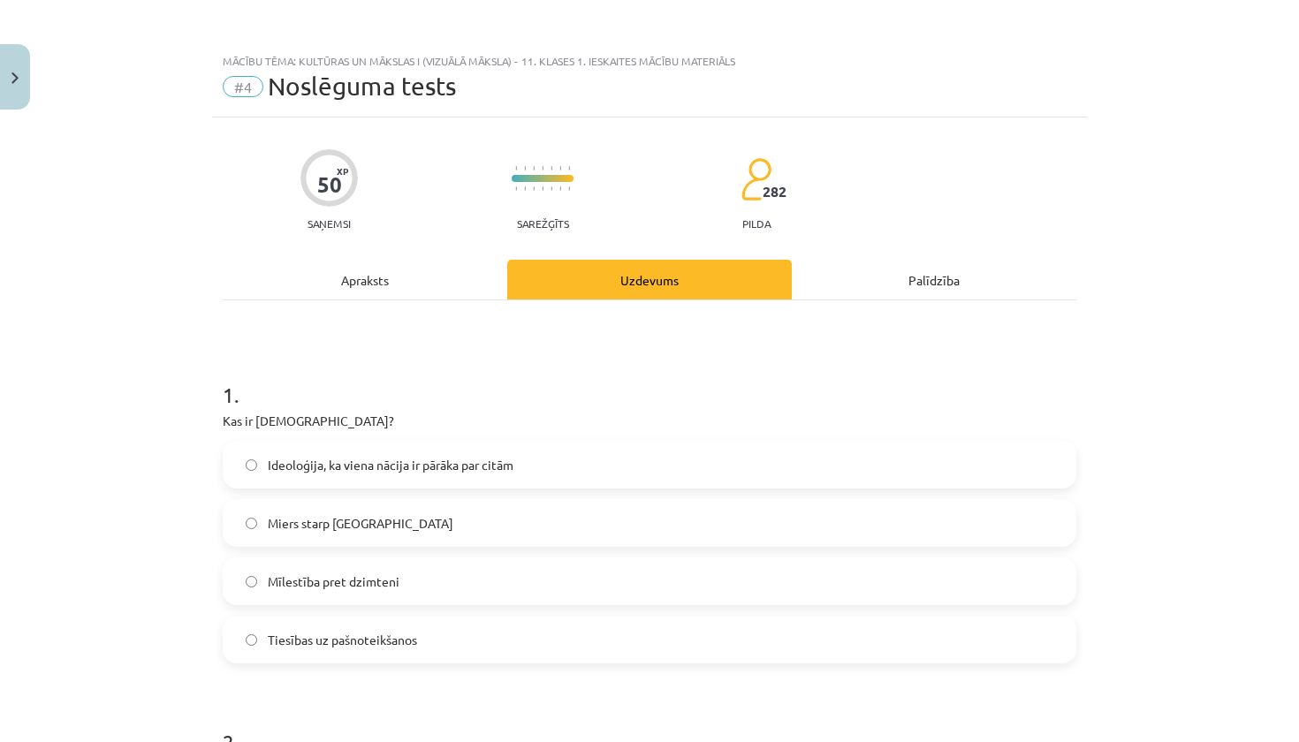
click at [554, 474] on label "Ideoloģija, ka viena nācija ir pārāka par citām" at bounding box center [649, 465] width 850 height 44
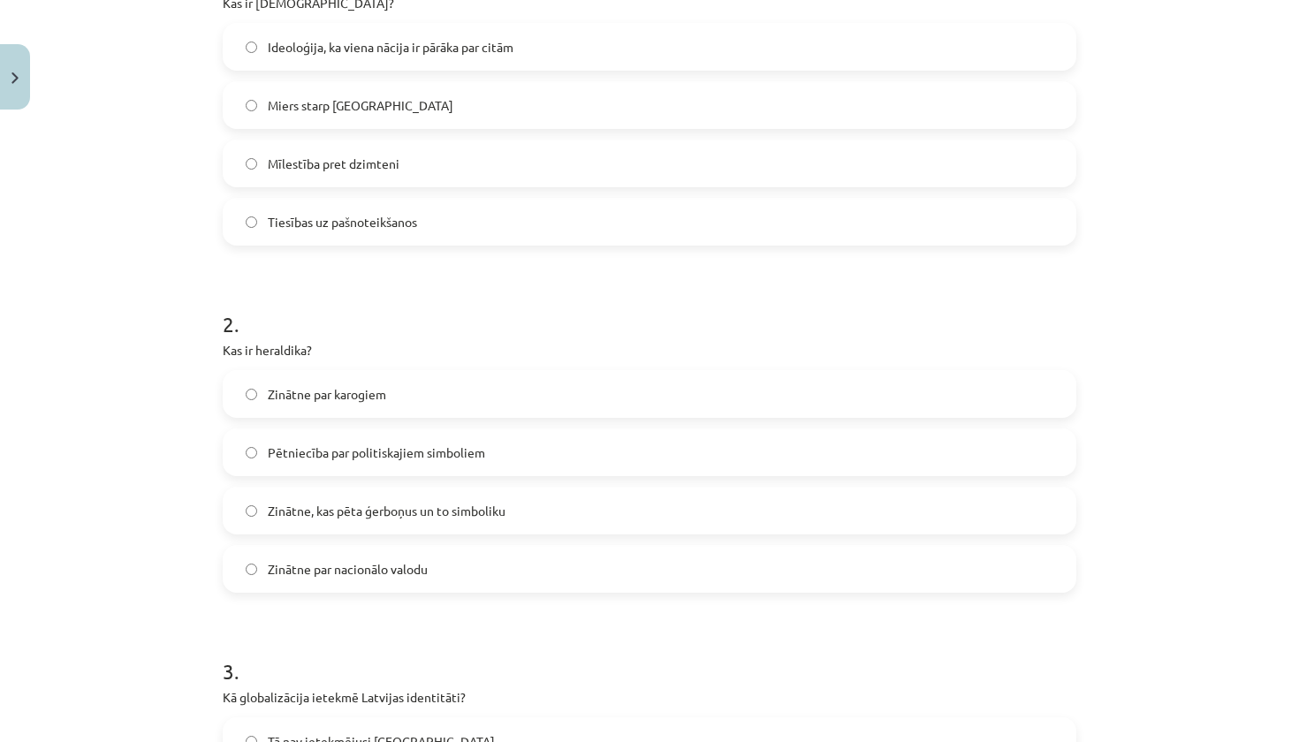
scroll to position [420, 0]
click at [434, 516] on span "Zinātne, kas pēta ģerboņus un to simboliku" at bounding box center [387, 509] width 238 height 19
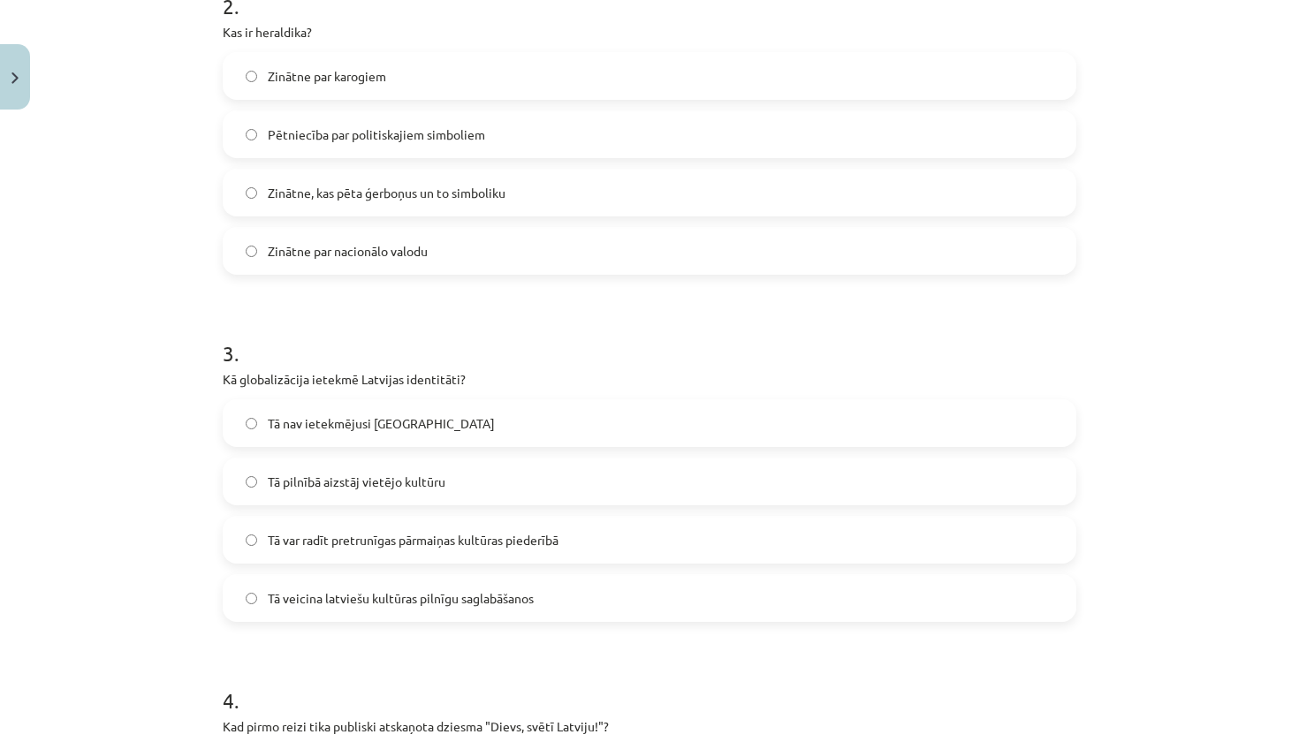
scroll to position [737, 0]
click at [476, 542] on span "Tā var radīt pretrunīgas pārmaiņas kultūras piederībā" at bounding box center [413, 539] width 291 height 19
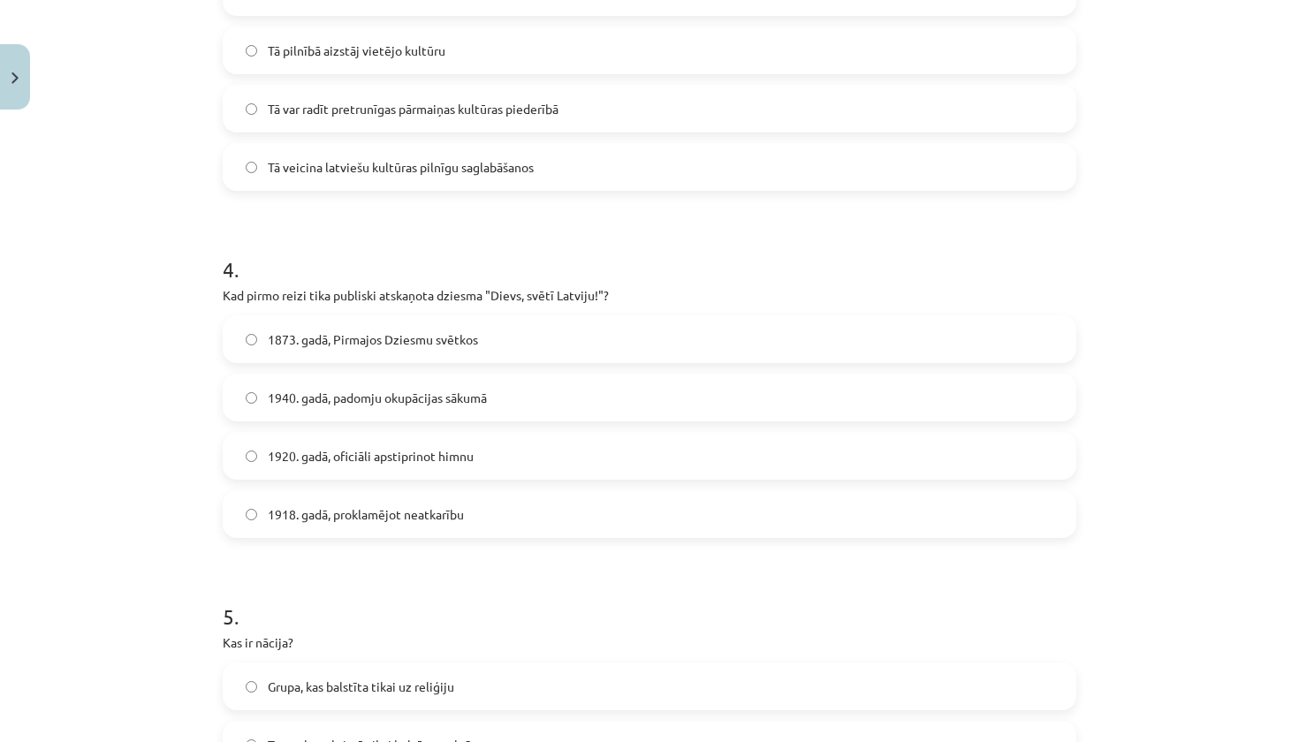
scroll to position [1171, 0]
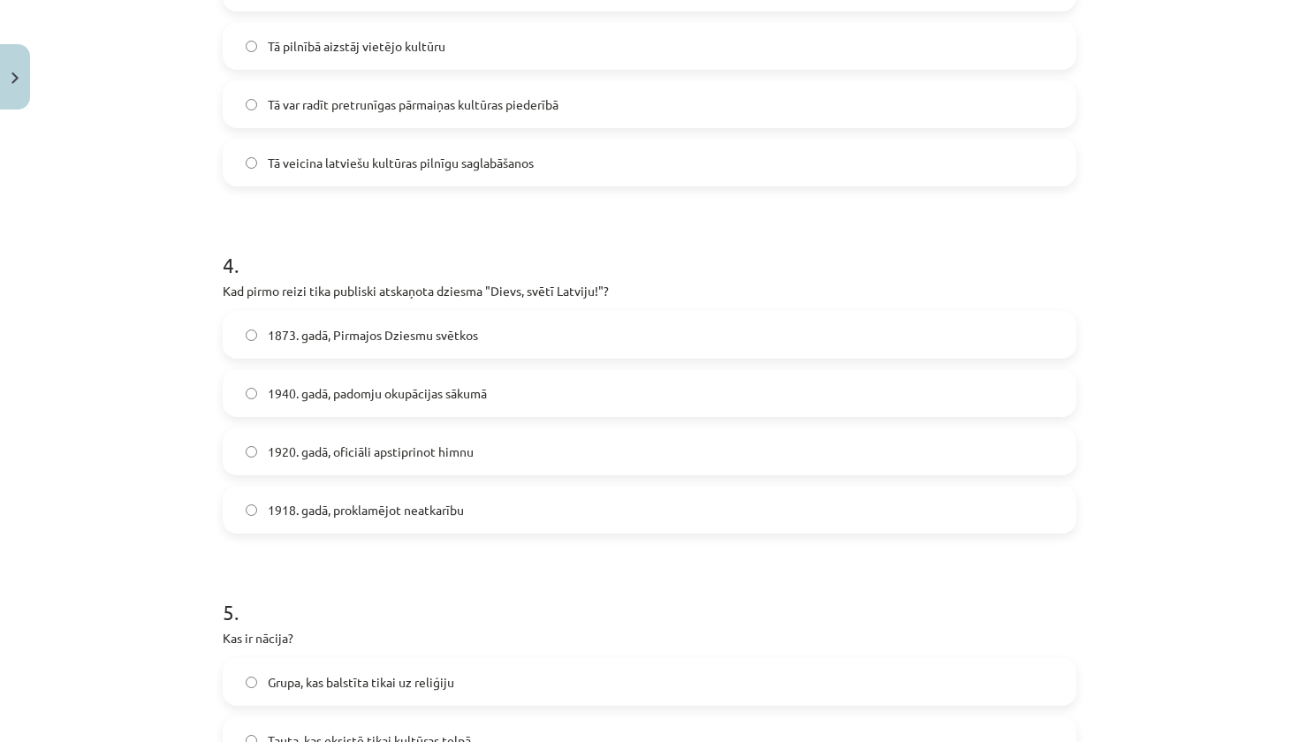
click at [471, 512] on label "1918. gadā, proklamējot neatkarību" at bounding box center [649, 510] width 850 height 44
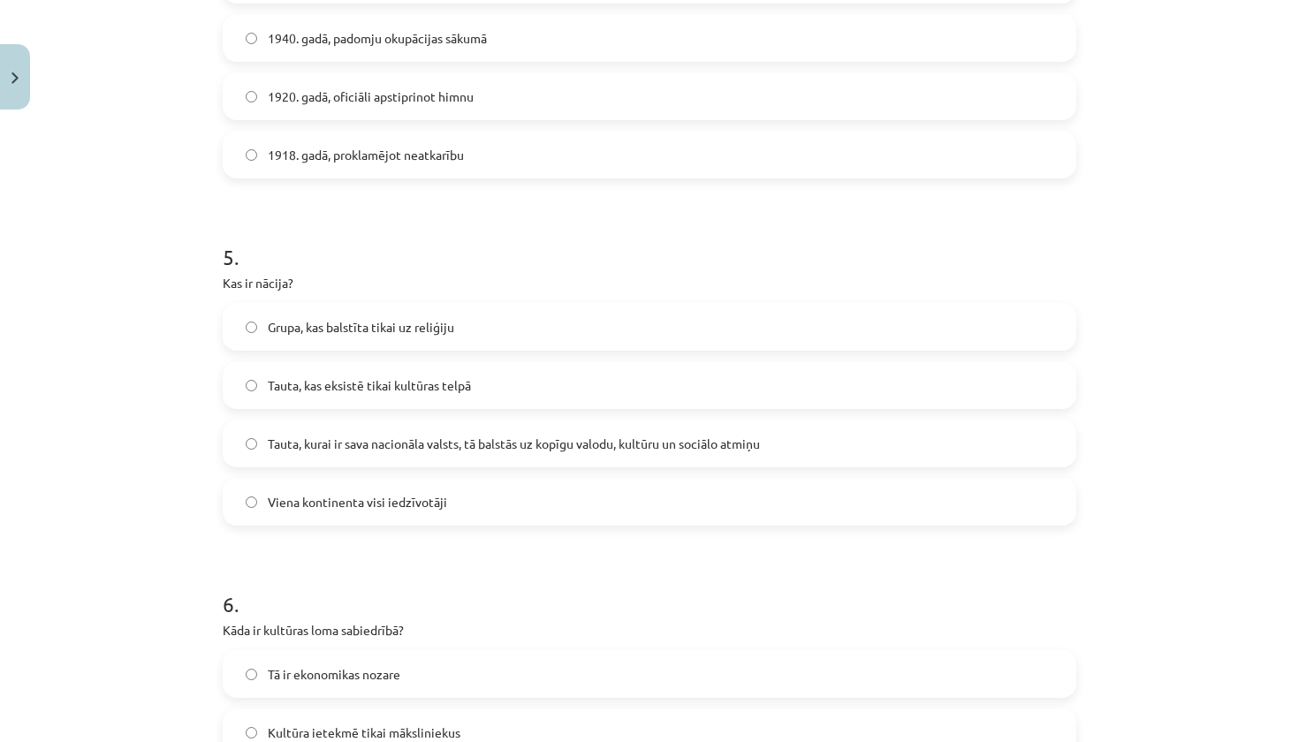
scroll to position [1529, 0]
click at [518, 450] on span "Tauta, kurai ir sava nacionāla valsts, tā balstās uz kopīgu valodu, kultūru un …" at bounding box center [514, 441] width 492 height 19
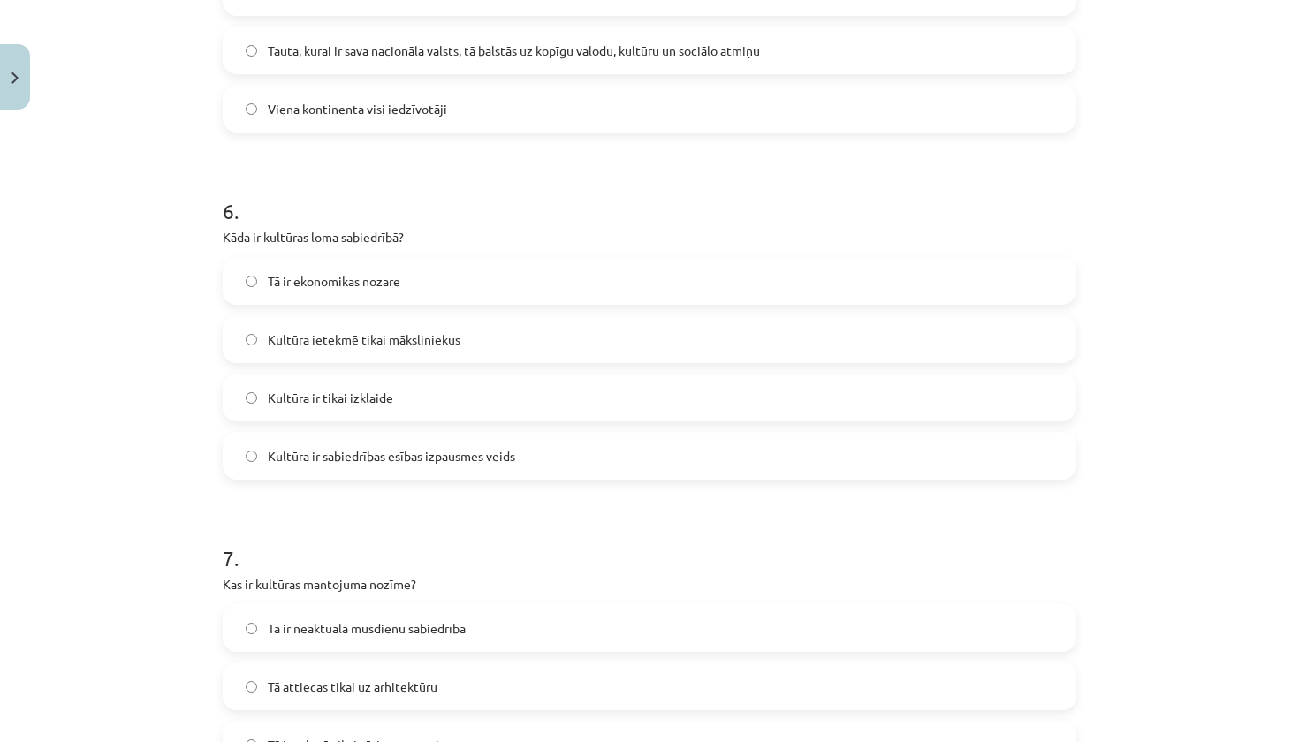
scroll to position [1920, 0]
click at [500, 460] on span "Kultūra ir sabiedrības esības izpausmes veids" at bounding box center [391, 455] width 247 height 19
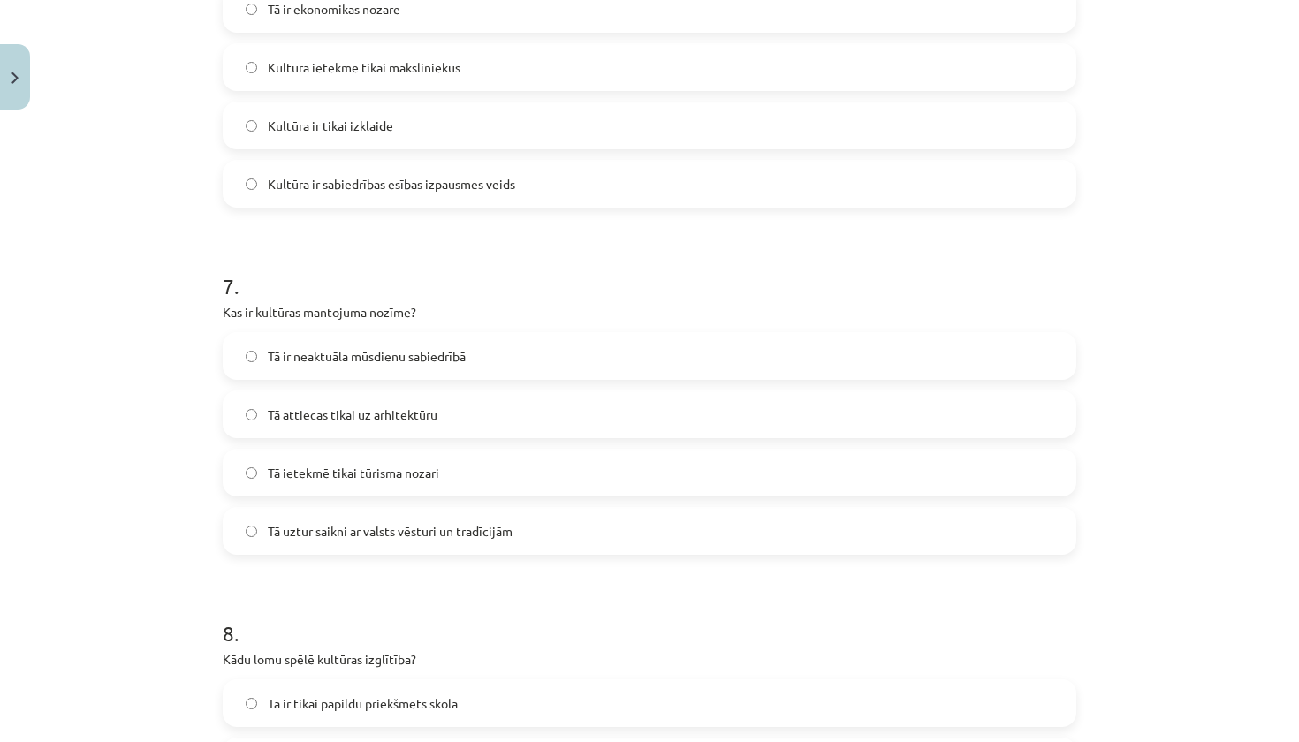
scroll to position [2192, 0]
click at [473, 533] on span "Tā uztur saikni ar valsts vēsturi un tradīcijām" at bounding box center [390, 530] width 245 height 19
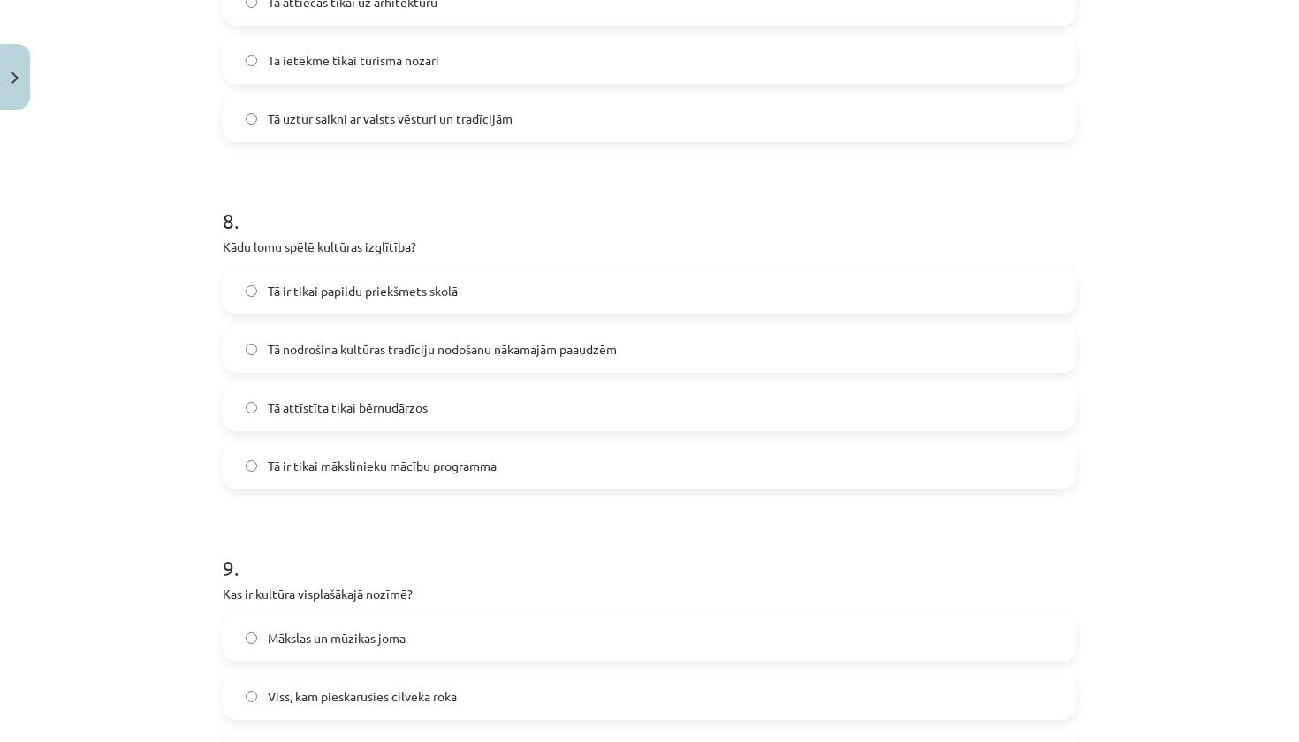
scroll to position [2608, 0]
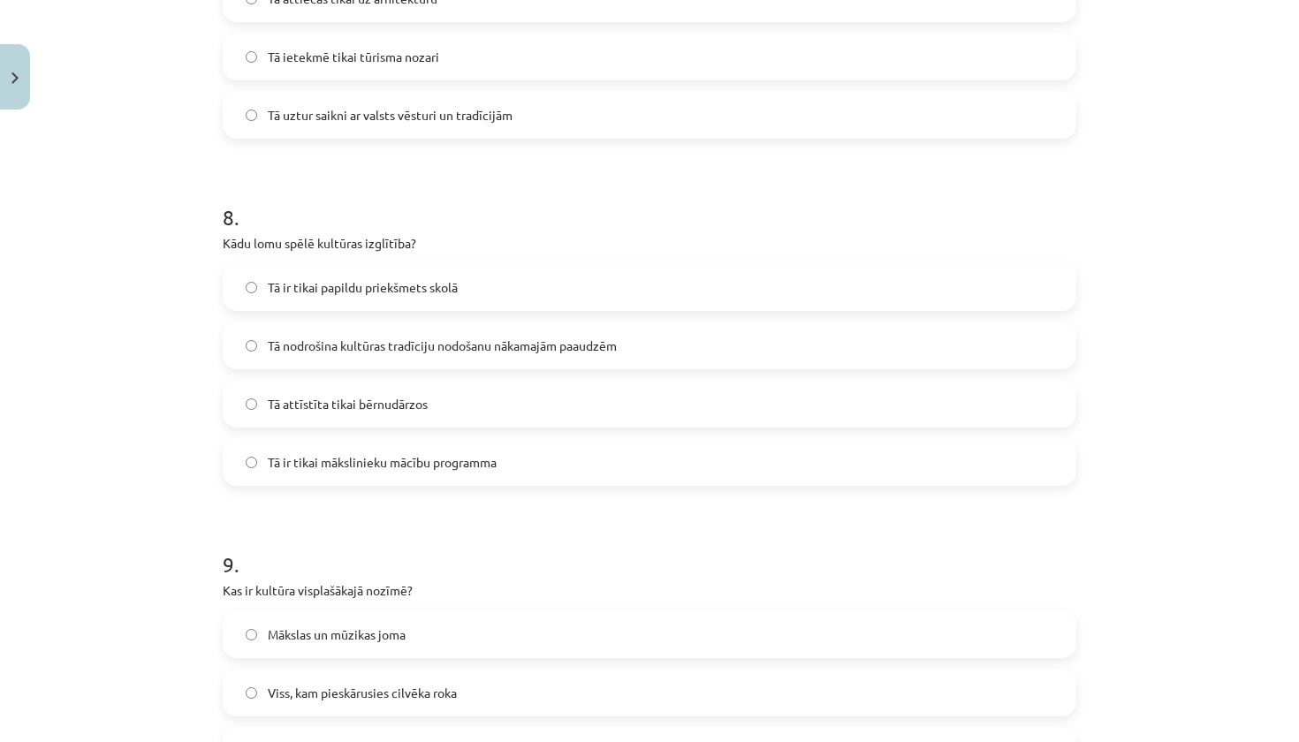
click at [566, 343] on span "Tā nodrošina kultūras tradīciju nodošanu nākamajām paaudzēm" at bounding box center [442, 346] width 349 height 19
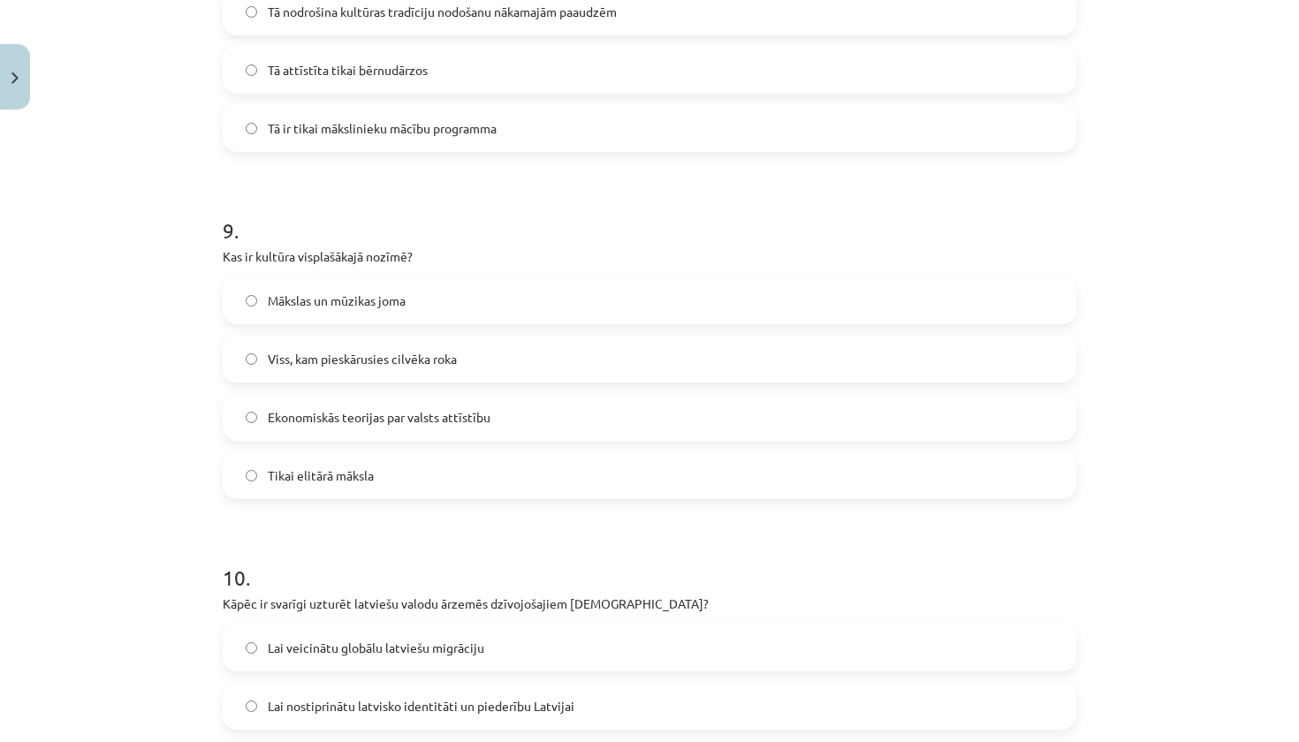
scroll to position [2942, 0]
click at [549, 374] on label "Viss, kam pieskārusies cilvēka roka" at bounding box center [649, 358] width 850 height 44
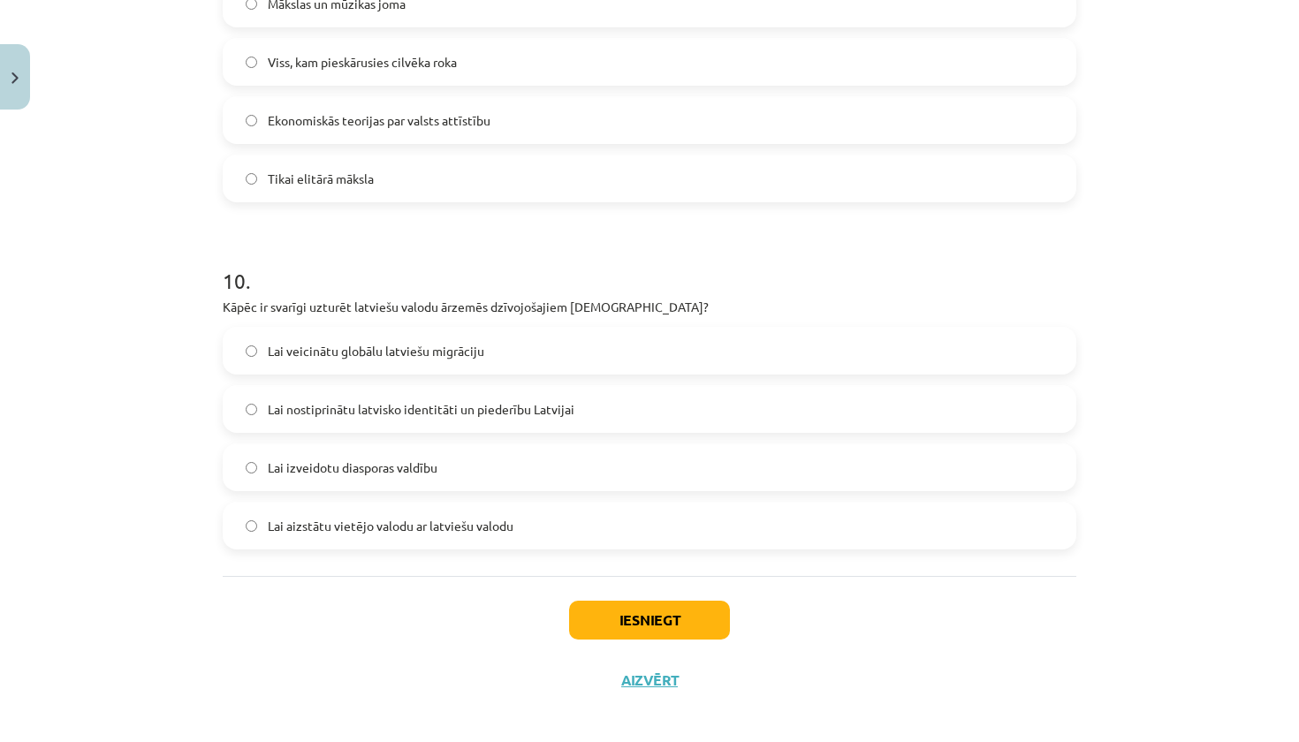
scroll to position [3239, 0]
click at [543, 405] on span "Lai nostiprinātu latvisko identitāti un piederību Latvijai" at bounding box center [421, 408] width 307 height 19
click at [626, 619] on button "Iesniegt" at bounding box center [649, 619] width 161 height 39
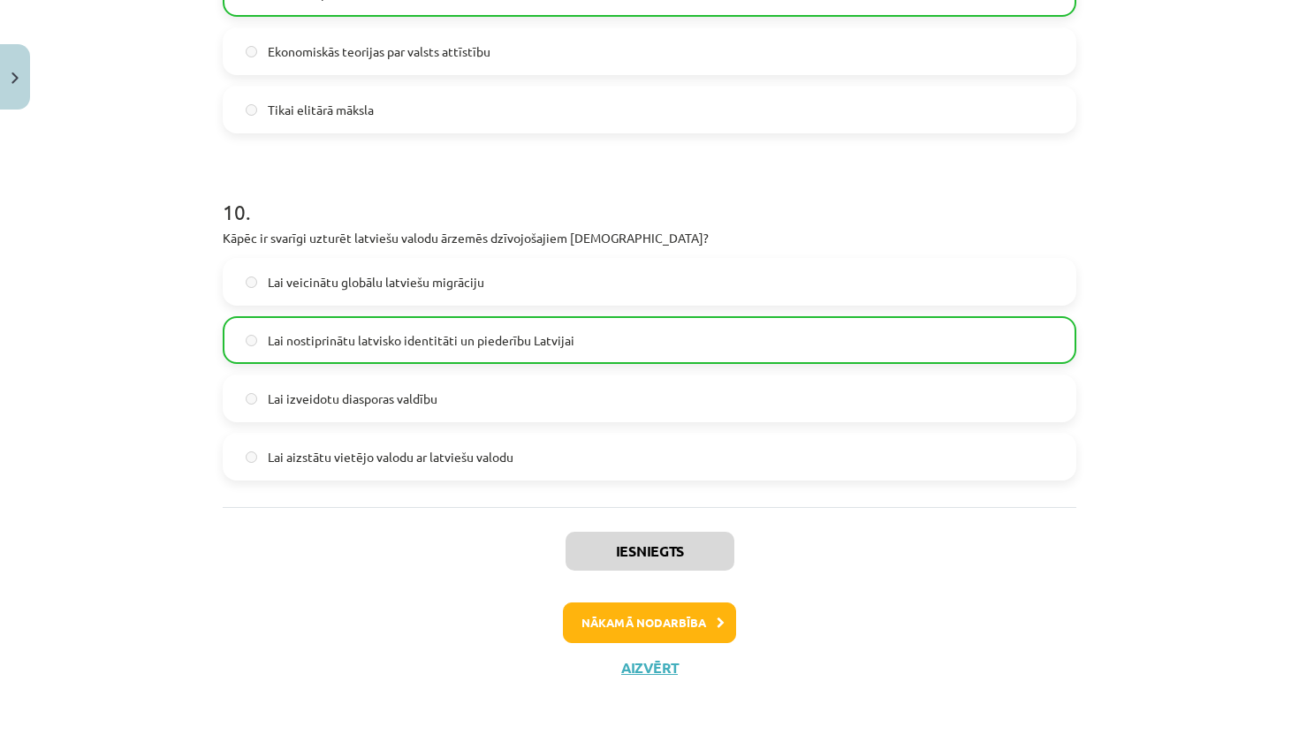
scroll to position [3309, 0]
click at [673, 632] on button "Nākamā nodarbība" at bounding box center [649, 622] width 173 height 41
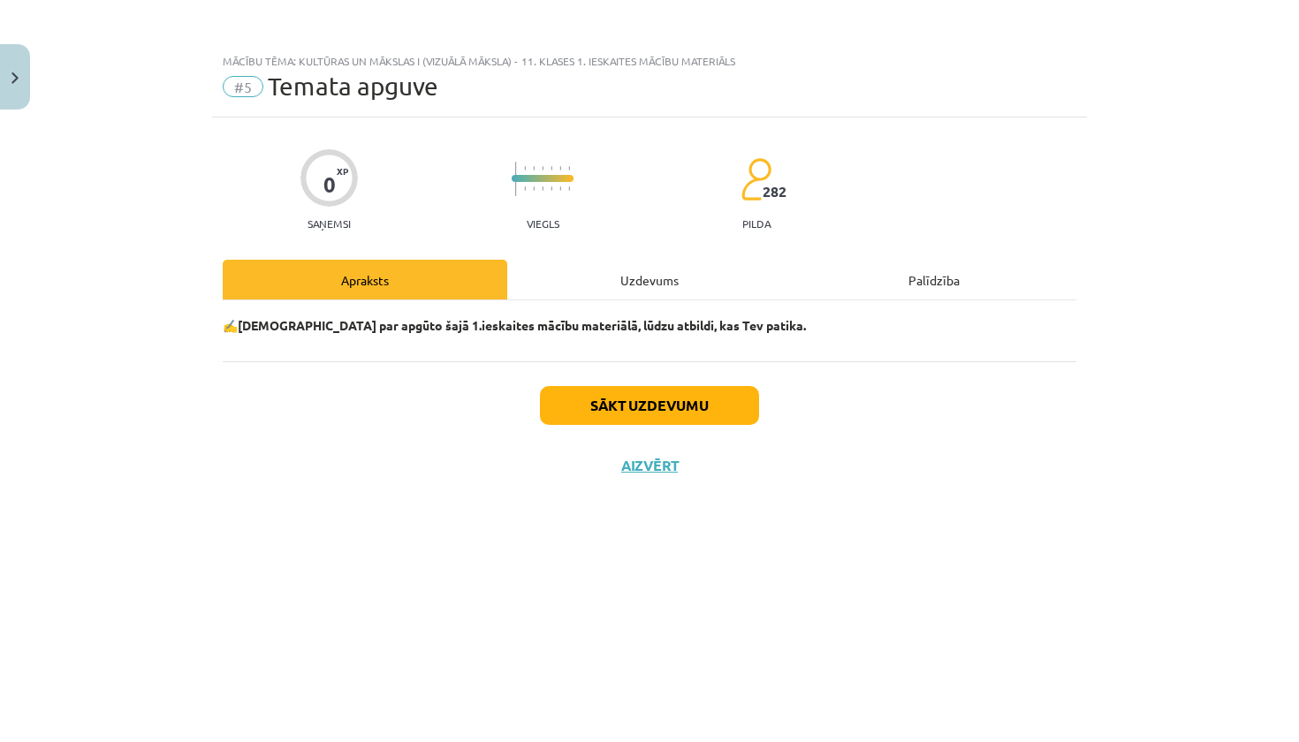
scroll to position [0, 0]
click at [713, 420] on button "Sākt uzdevumu" at bounding box center [649, 405] width 219 height 39
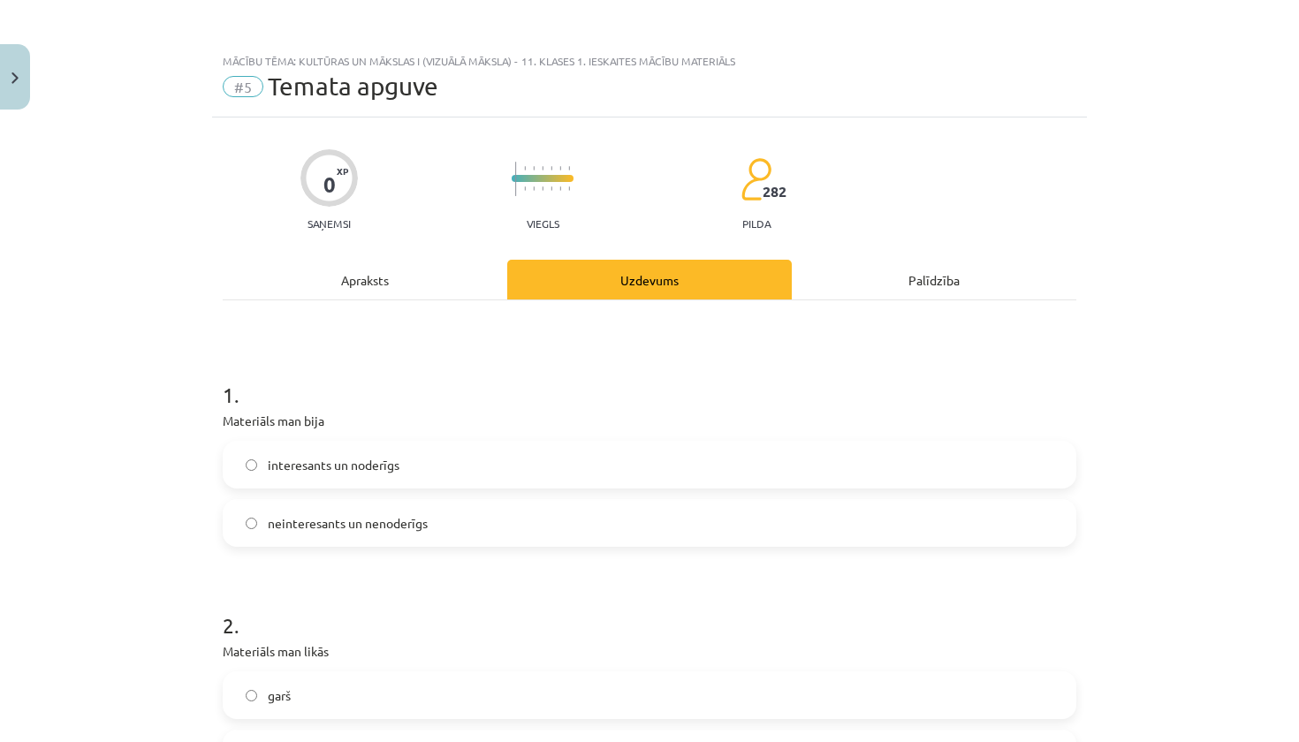
click at [332, 476] on label "interesants un noderīgs" at bounding box center [649, 465] width 850 height 44
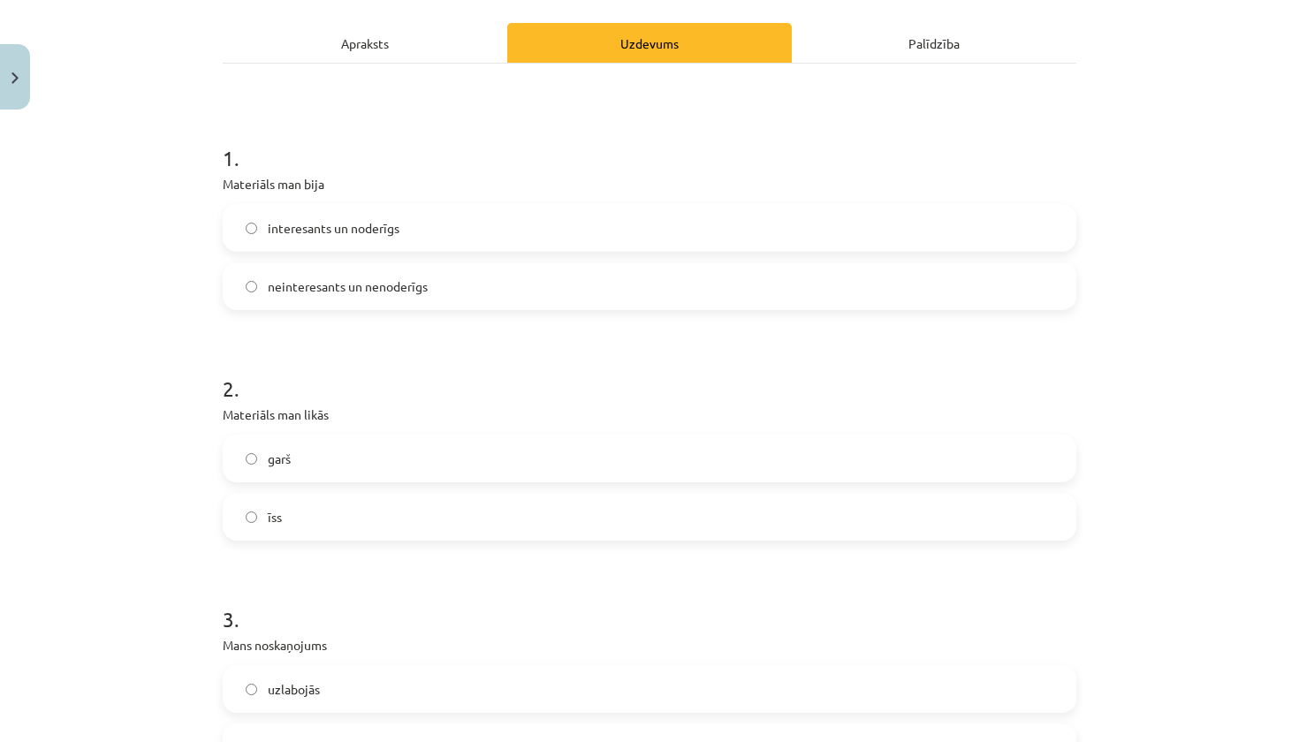
scroll to position [239, 0]
click at [333, 506] on label "īss" at bounding box center [649, 515] width 850 height 44
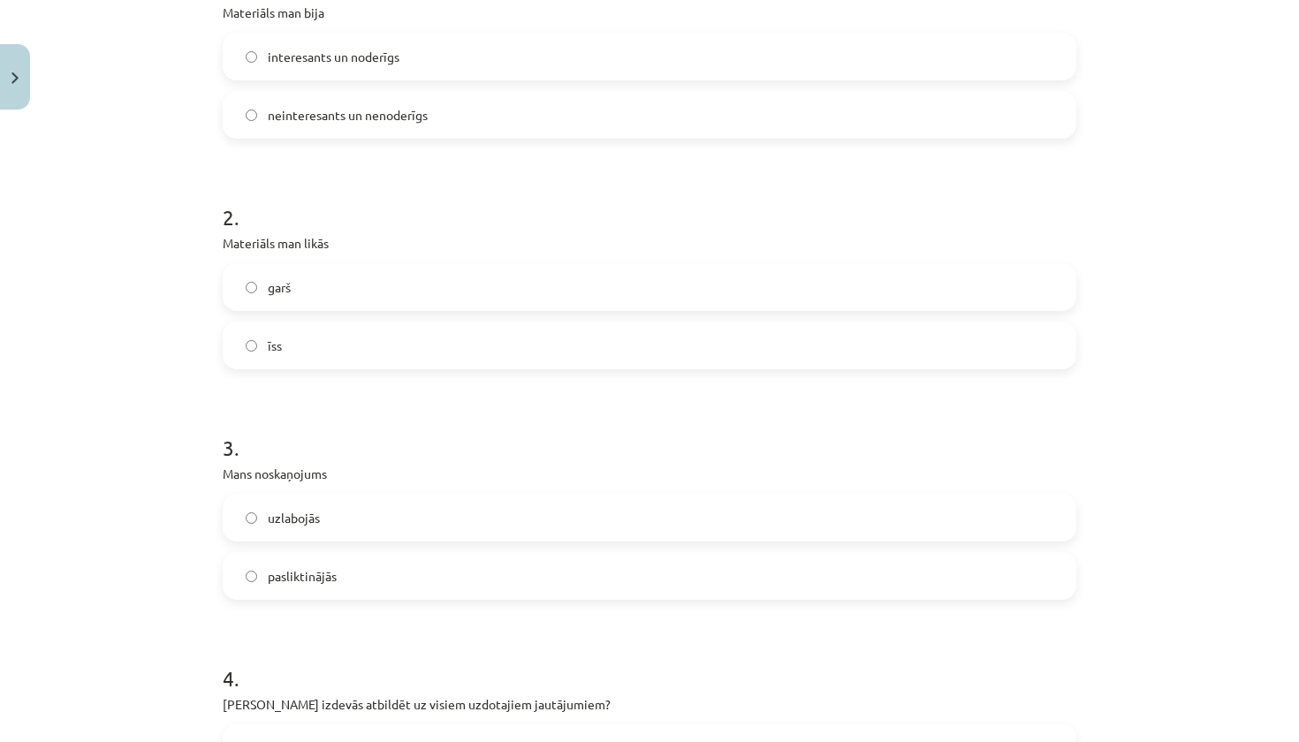
click at [333, 506] on label "uzlabojās" at bounding box center [649, 518] width 850 height 44
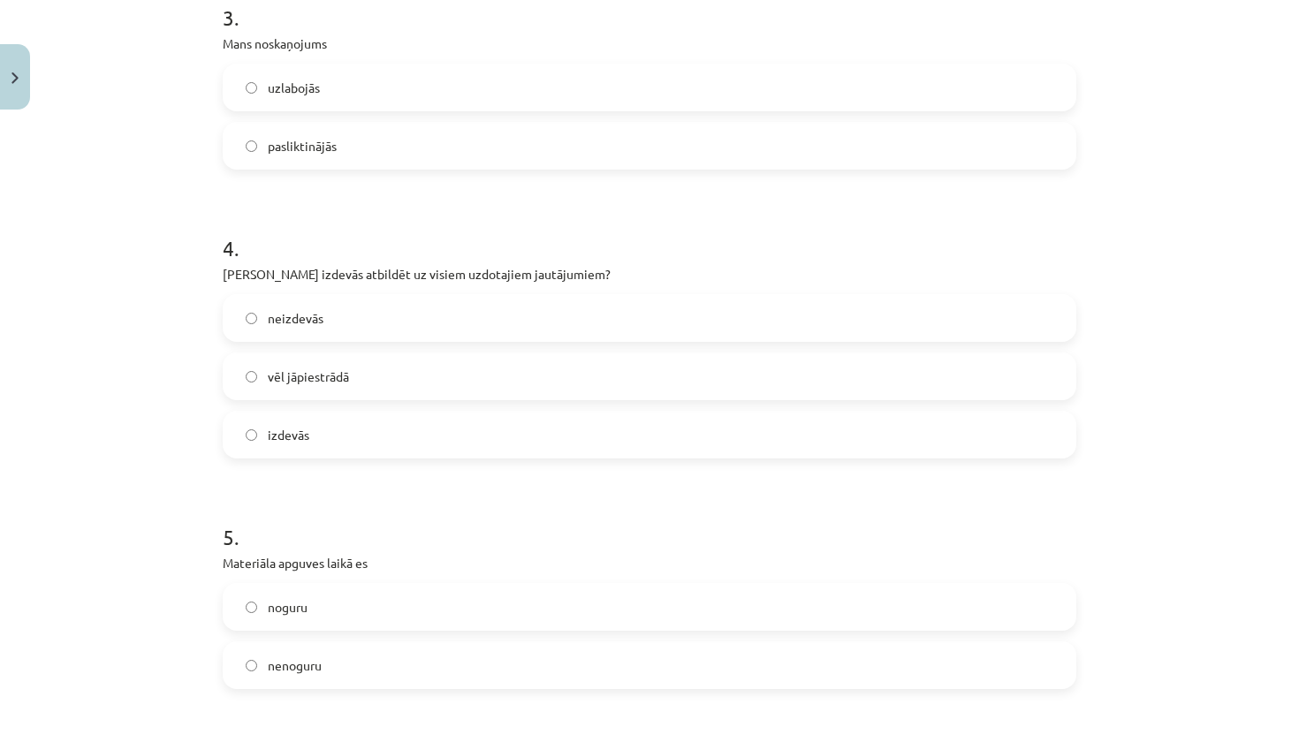
scroll to position [839, 0]
click at [359, 445] on label "izdevās" at bounding box center [649, 434] width 850 height 44
click at [367, 682] on label "nenoguru" at bounding box center [649, 664] width 850 height 44
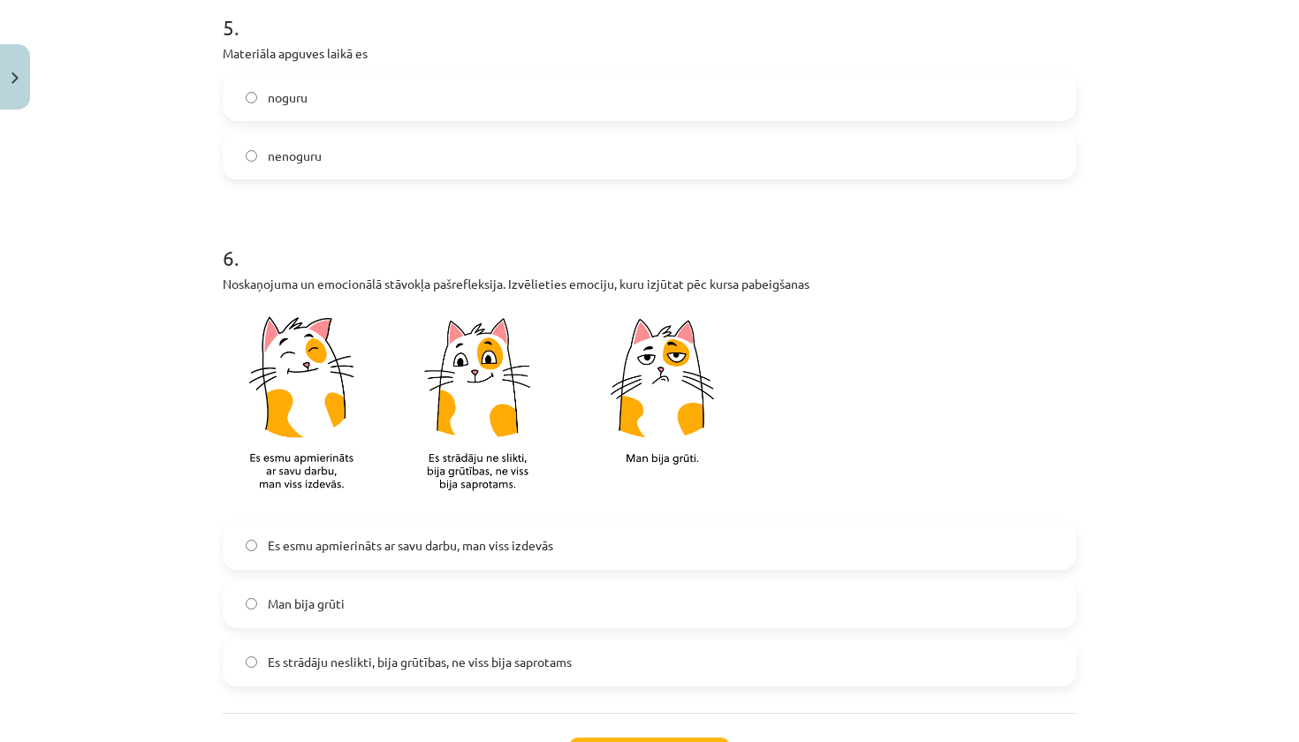
scroll to position [1352, 0]
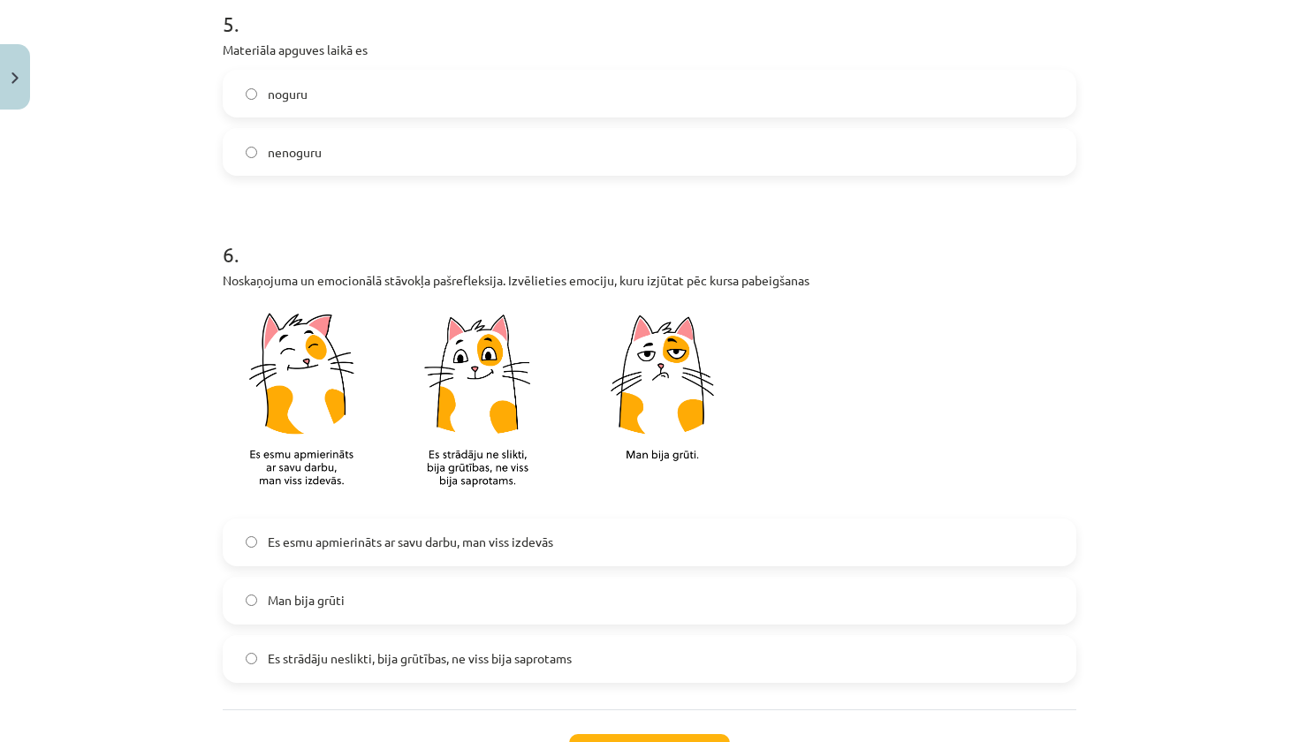
click at [423, 534] on span "Es esmu apmierināts ar savu darbu, man viss izdevās" at bounding box center [410, 542] width 285 height 19
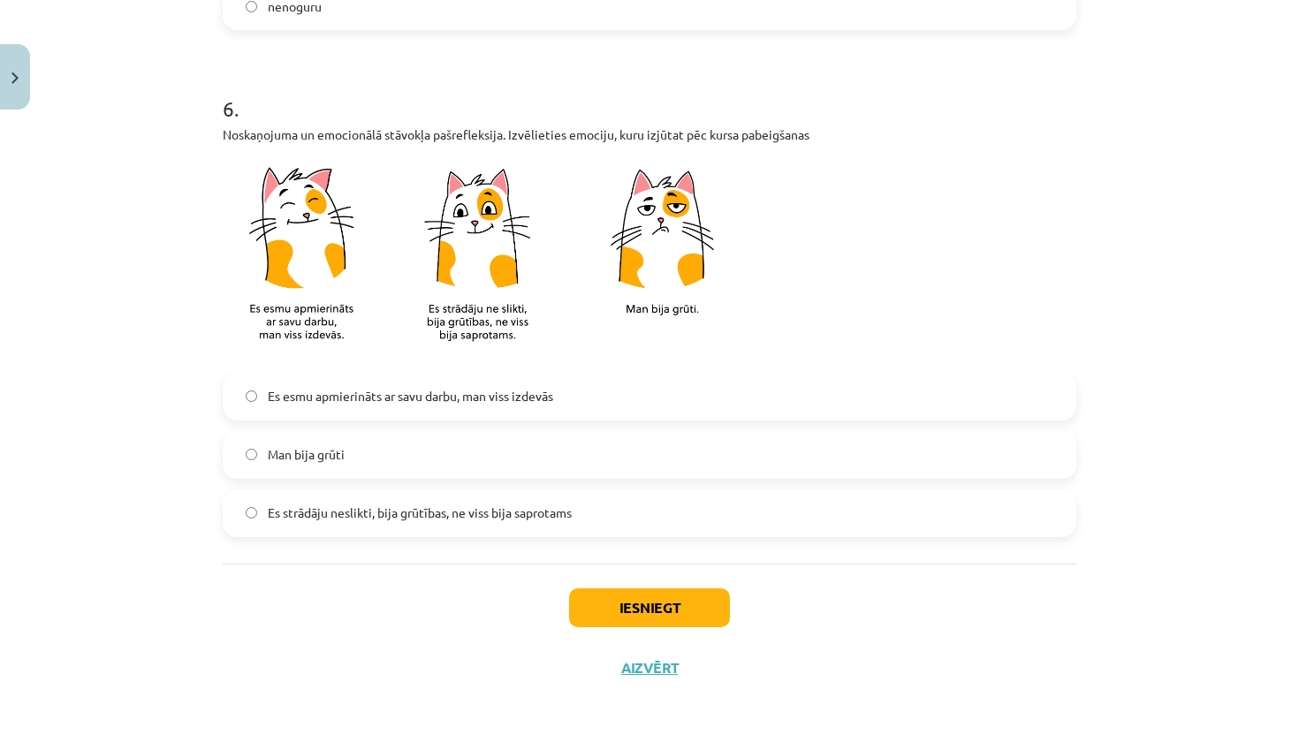
scroll to position [1500, 0]
click at [714, 610] on button "Iesniegt" at bounding box center [649, 607] width 161 height 39
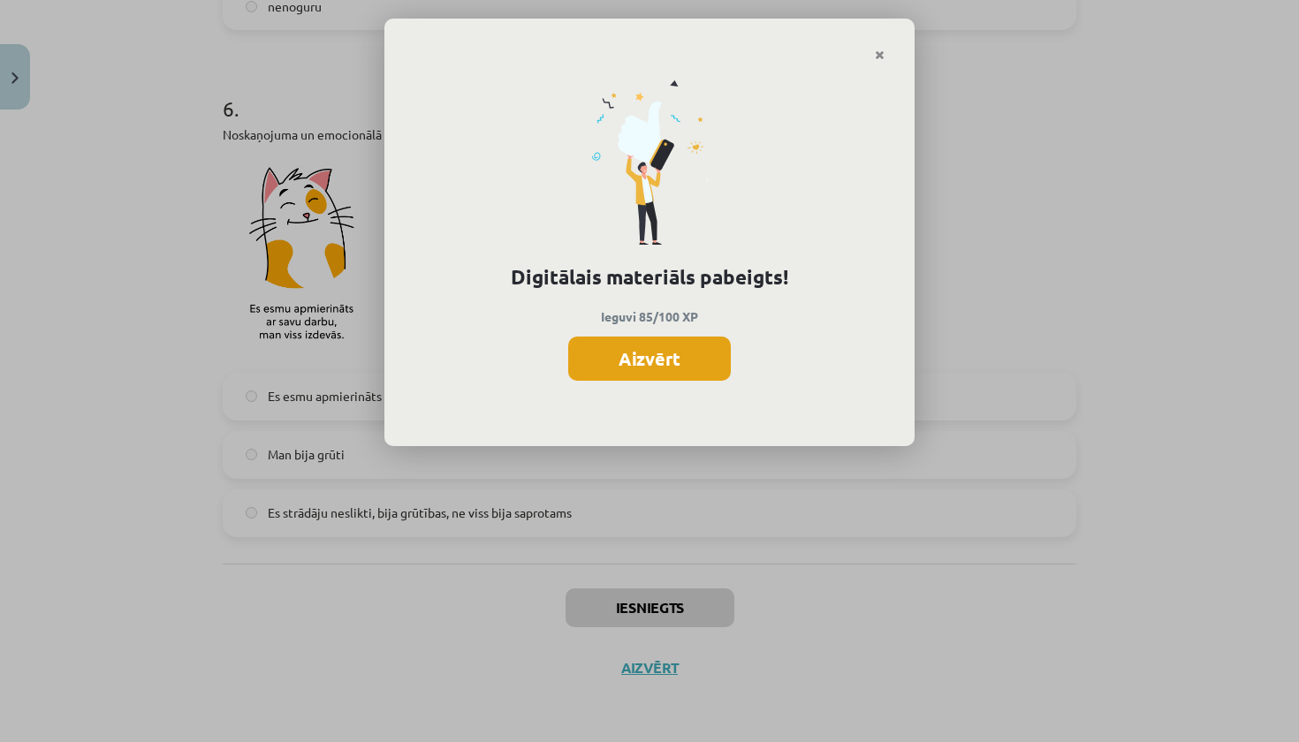
click at [652, 356] on button "Aizvērt" at bounding box center [649, 359] width 163 height 44
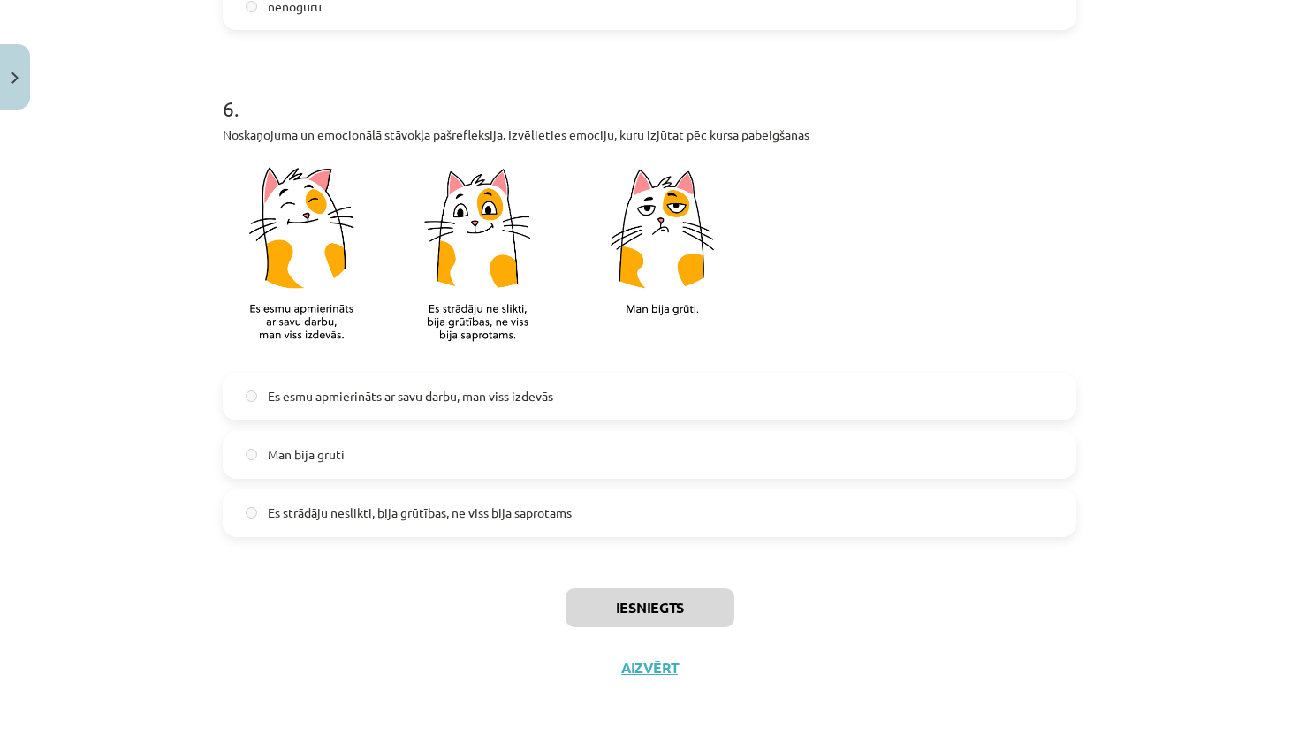
click at [649, 668] on button "Aizvērt" at bounding box center [649, 668] width 67 height 18
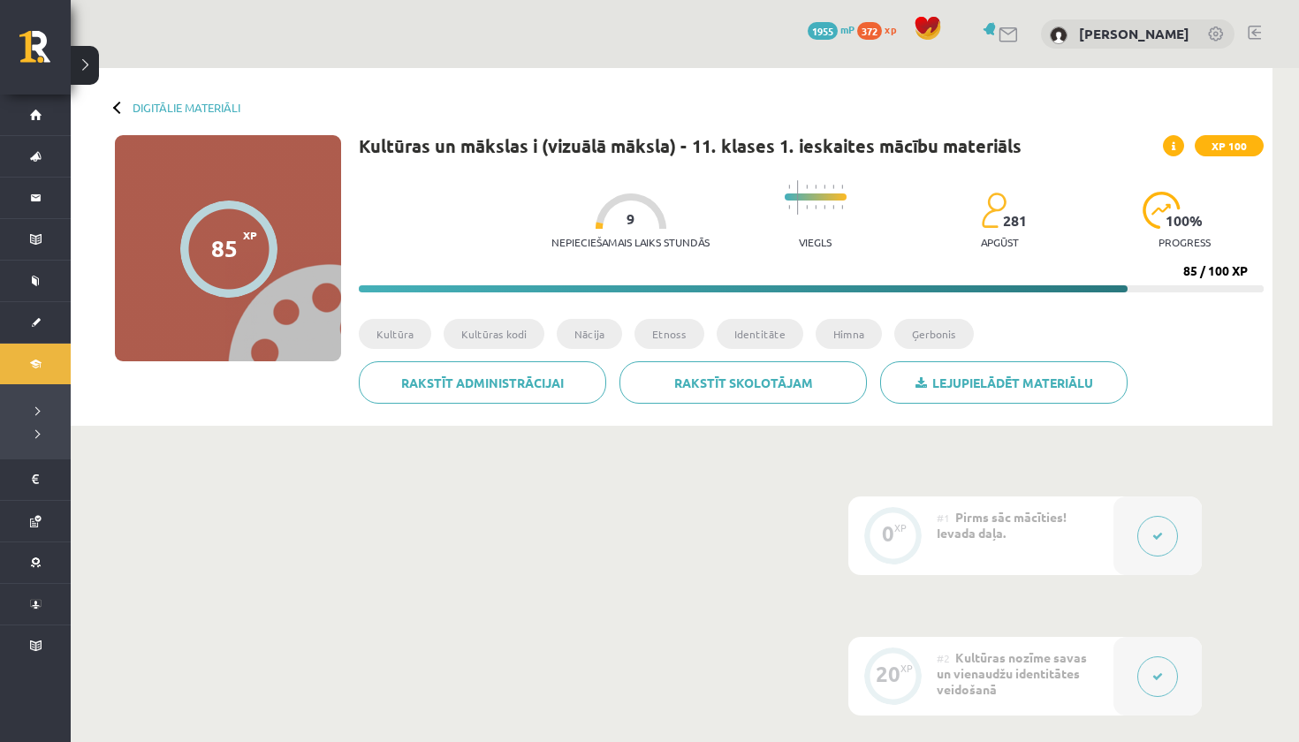
scroll to position [0, 0]
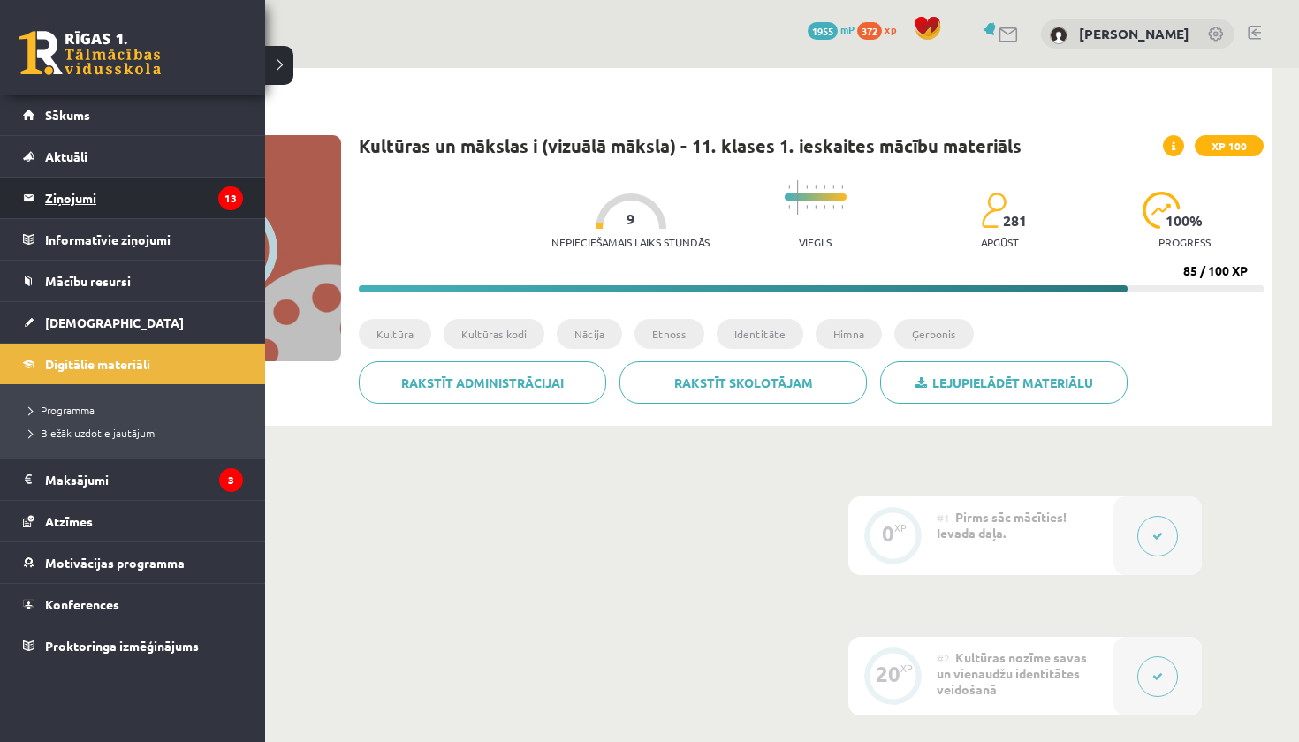
click at [71, 193] on legend "Ziņojumi 13" at bounding box center [144, 198] width 198 height 41
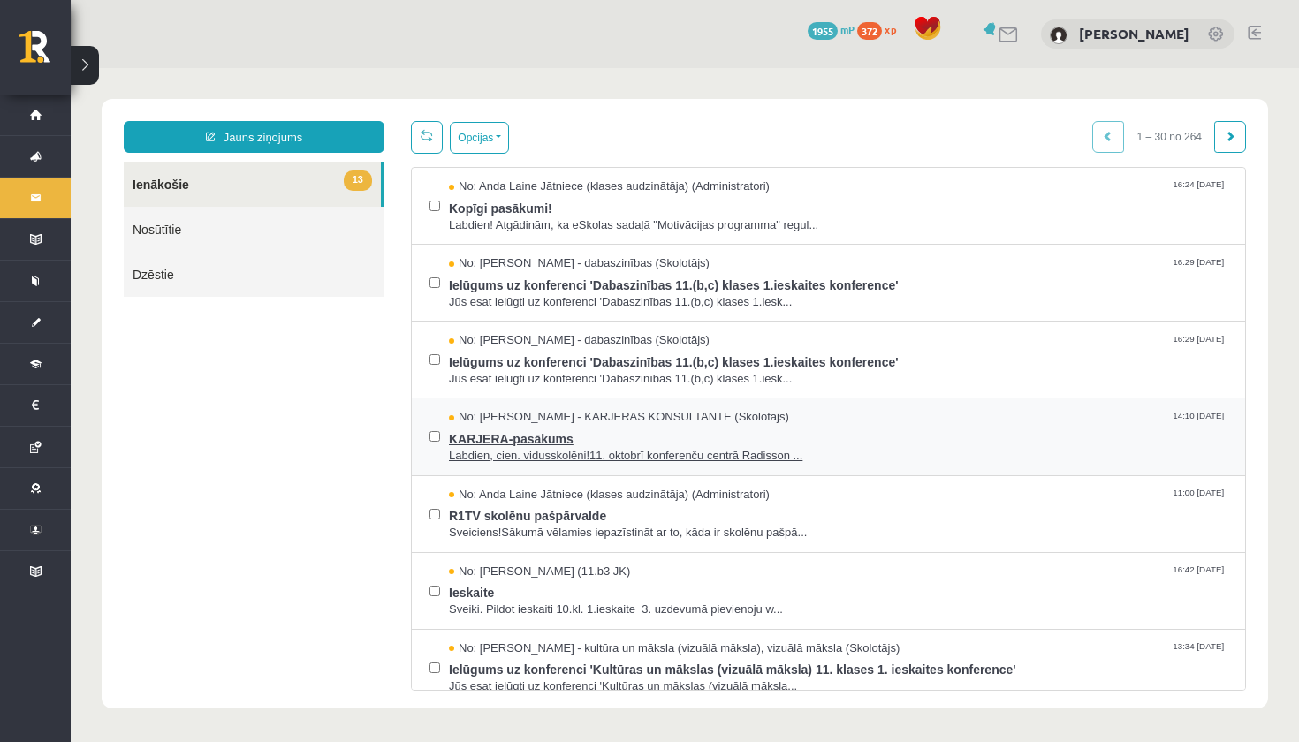
click at [758, 451] on span "Labdien, cien. vidusskolēni!11. oktobrī konferenču centrā Radisson ..." at bounding box center [838, 456] width 778 height 17
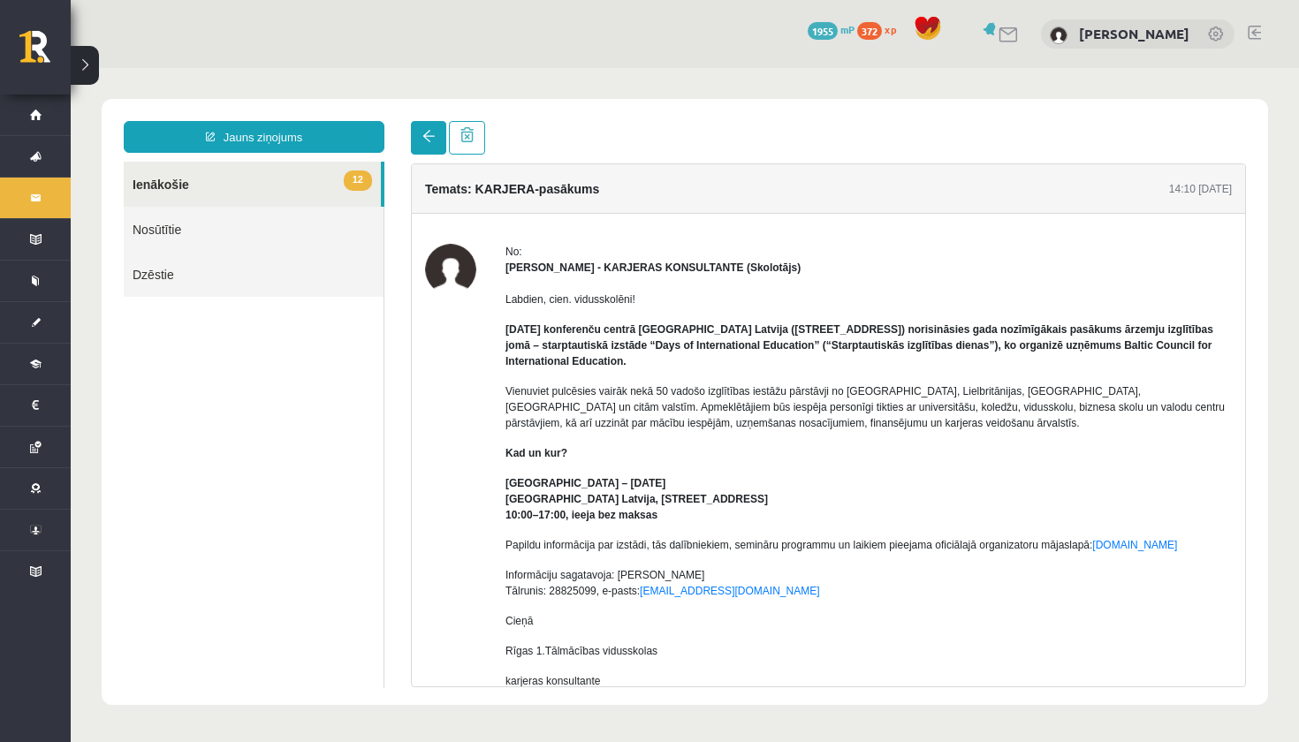
click at [418, 128] on link at bounding box center [428, 138] width 35 height 34
click at [433, 121] on link at bounding box center [428, 138] width 35 height 34
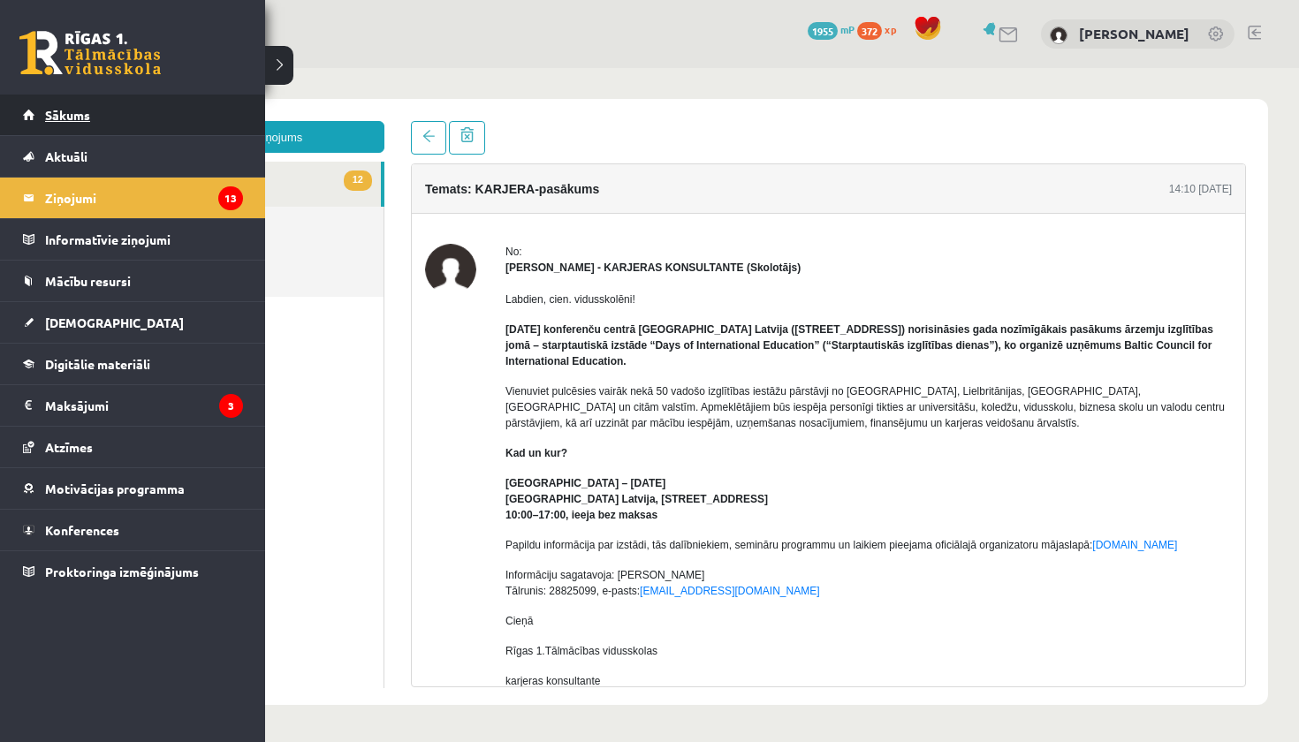
click at [45, 114] on span "Sākums" at bounding box center [67, 115] width 45 height 16
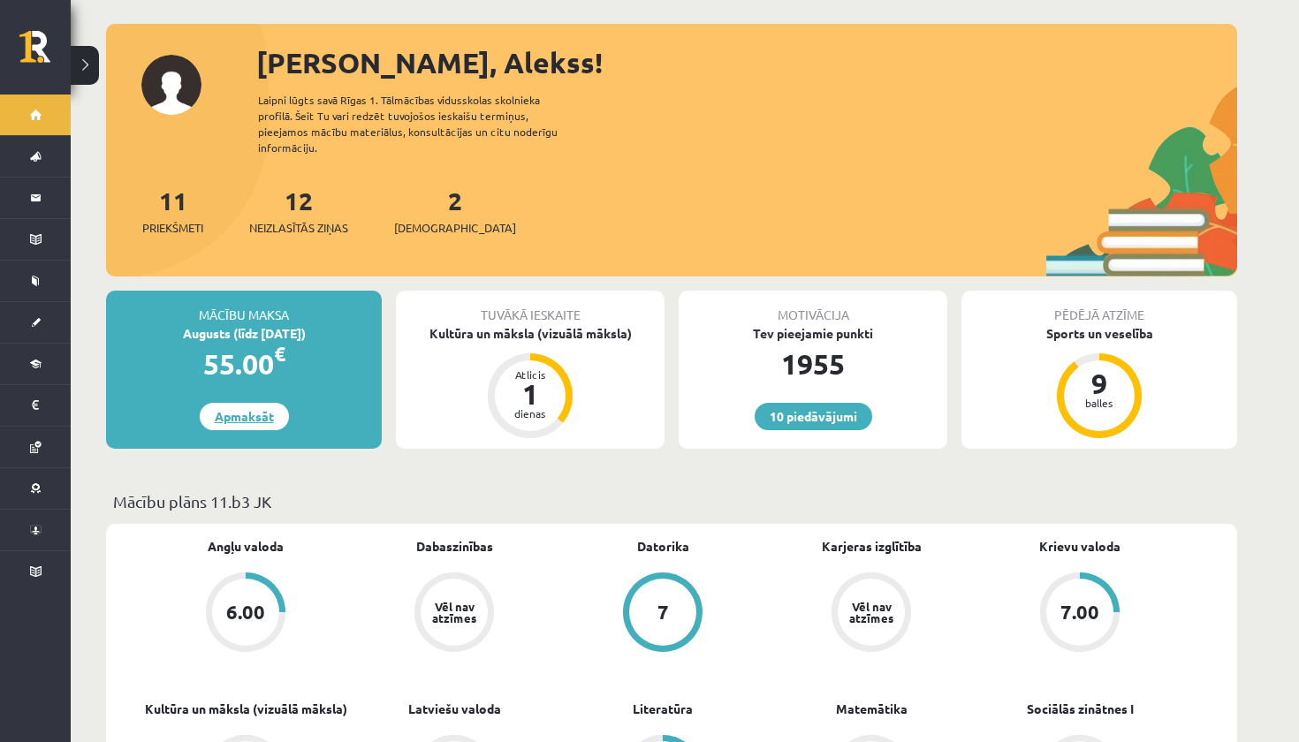
scroll to position [80, 0]
